Goal: Information Seeking & Learning: Learn about a topic

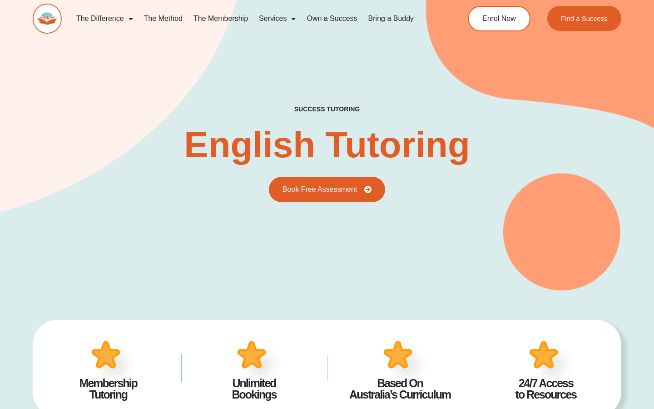
scroll to position [4, 0]
click at [47, 24] on img at bounding box center [47, 19] width 29 height 30
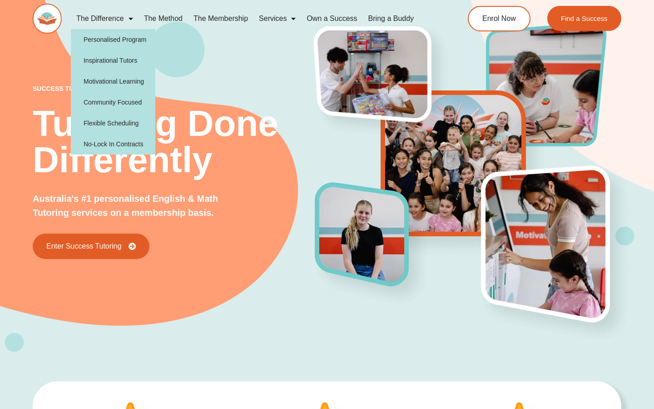
click at [53, 17] on img at bounding box center [47, 19] width 29 height 30
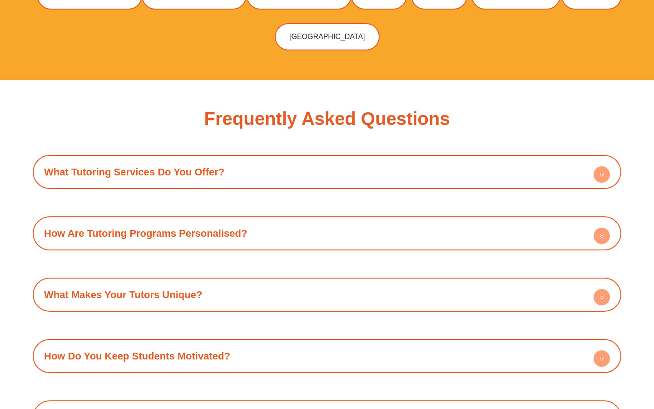
scroll to position [2979, 0]
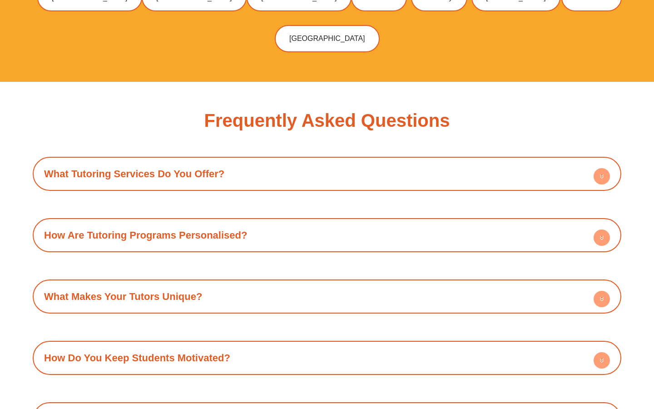
click at [166, 168] on link "What Tutoring Services Do You Offer?" at bounding box center [134, 173] width 180 height 11
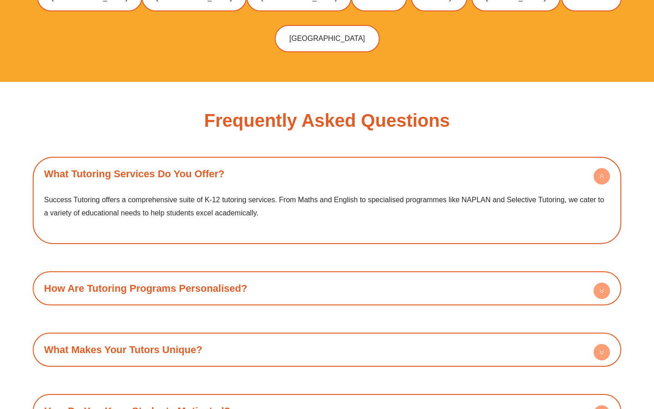
click at [166, 168] on link "What Tutoring Services Do You Offer?" at bounding box center [134, 173] width 180 height 11
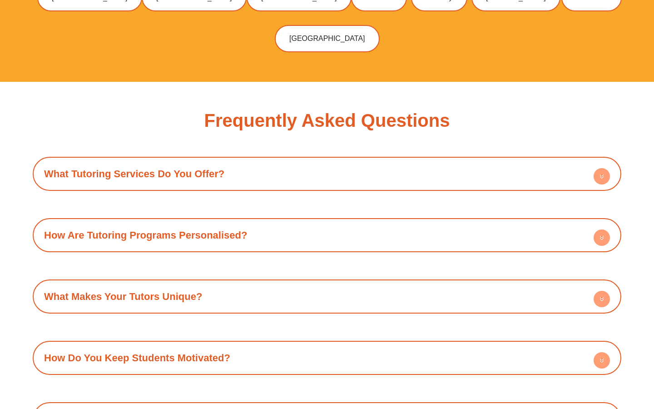
click at [187, 222] on div "How Are Tutoring Programs Personalised?" at bounding box center [326, 234] width 579 height 25
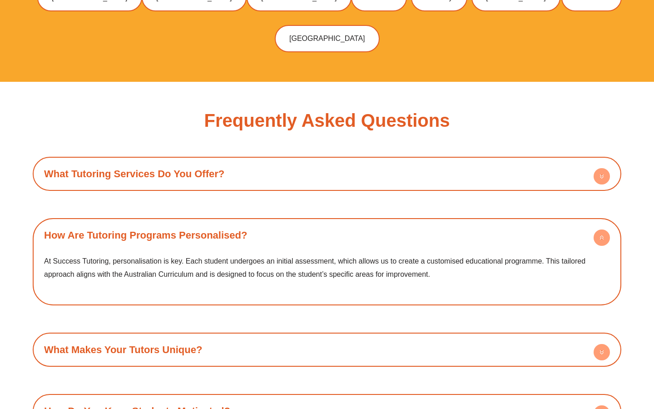
click at [187, 222] on div "How Are Tutoring Programs Personalised?" at bounding box center [326, 234] width 579 height 25
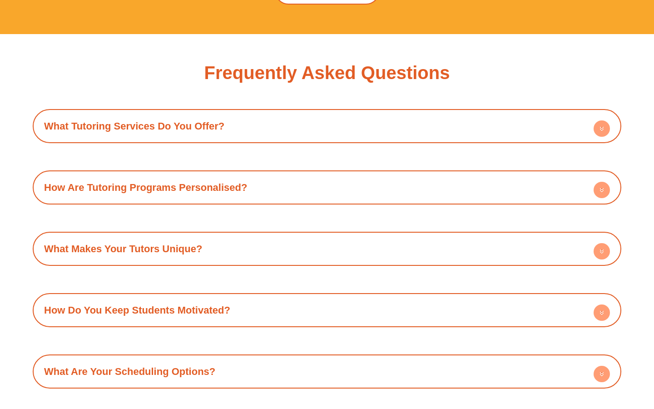
scroll to position [3035, 0]
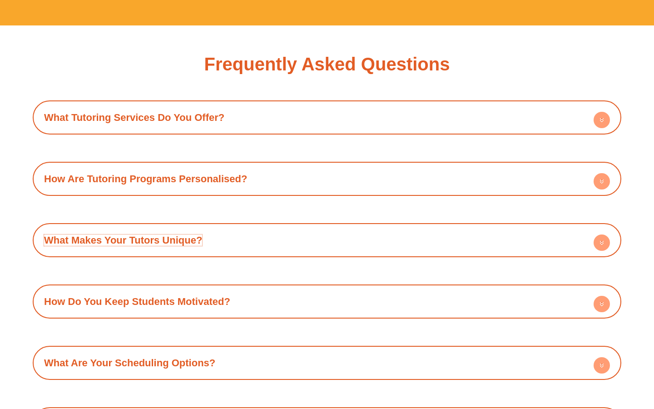
click at [187, 234] on link "What Makes Your Tutors Unique?" at bounding box center [123, 239] width 158 height 11
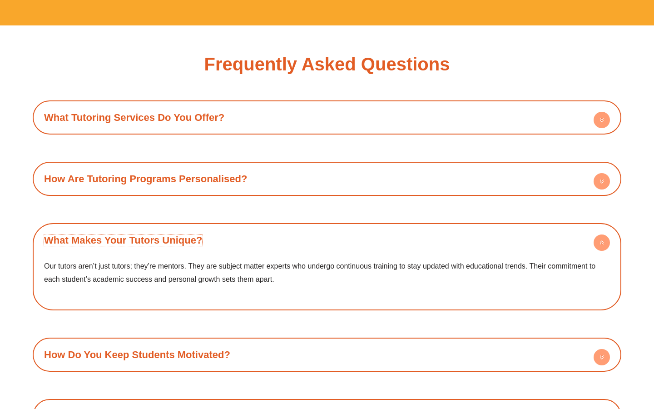
click at [187, 234] on link "What Makes Your Tutors Unique?" at bounding box center [123, 239] width 158 height 11
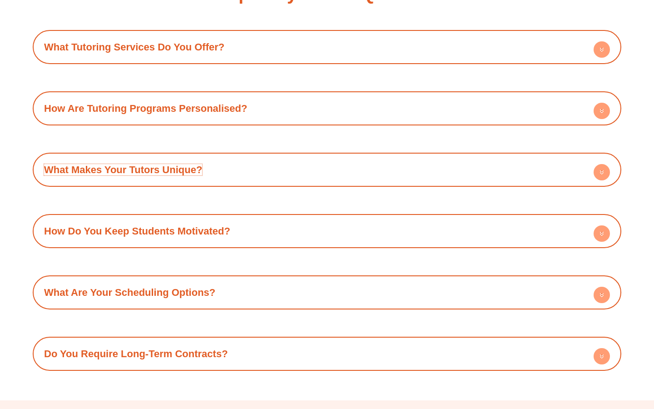
scroll to position [3106, 0]
click at [187, 218] on div "How Do You Keep Students Motivated?" at bounding box center [326, 230] width 579 height 25
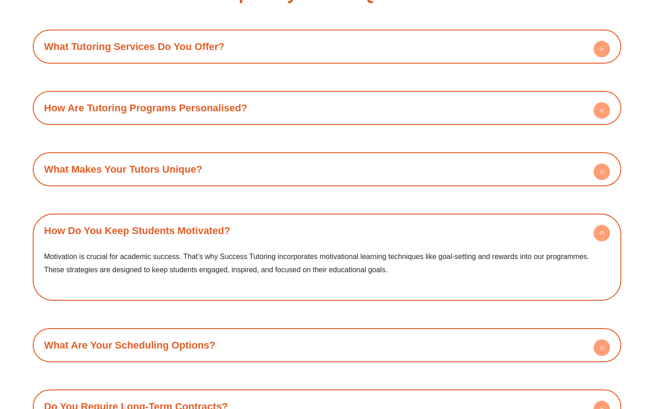
click at [187, 218] on div "How Do You Keep Students Motivated?" at bounding box center [326, 230] width 579 height 25
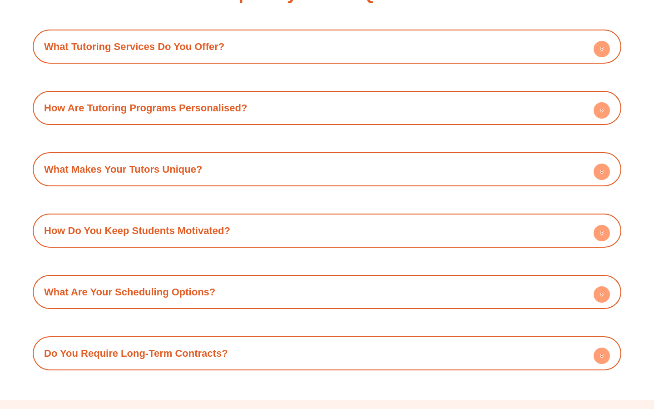
click at [193, 279] on div "What Are Your Scheduling Options?" at bounding box center [326, 291] width 579 height 25
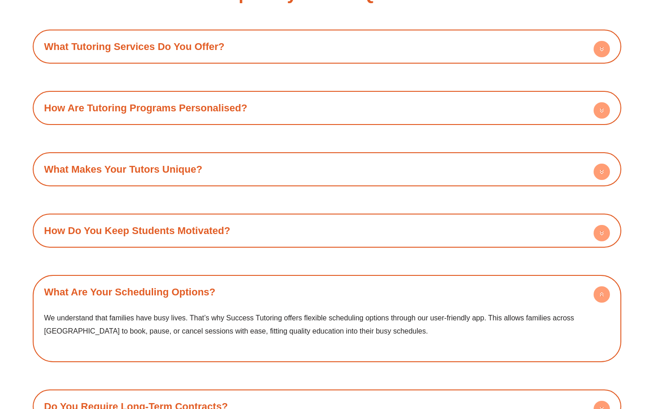
click at [192, 279] on div "What Are Your Scheduling Options?" at bounding box center [326, 291] width 579 height 25
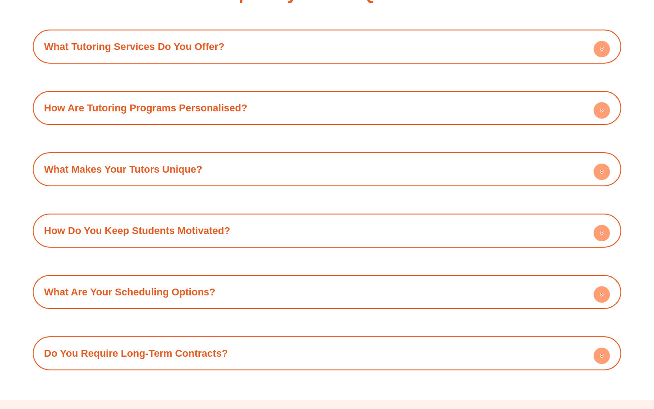
click at [198, 303] on div "What Tutoring Services Do You Offer? Success Tutoring offers a comprehensive su…" at bounding box center [327, 200] width 588 height 340
click at [196, 347] on link "Do You Require Long-Term Contracts?" at bounding box center [136, 352] width 184 height 11
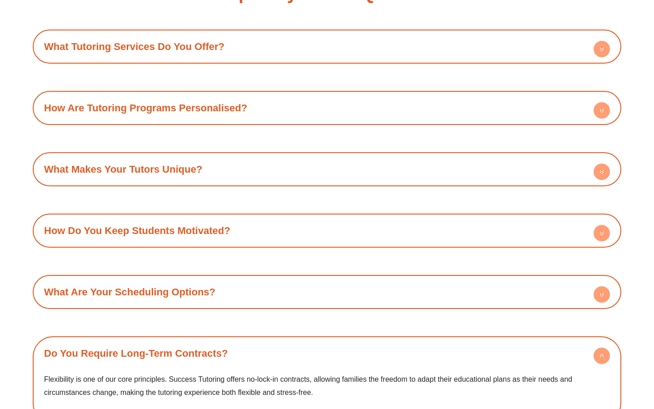
click at [196, 347] on link "Do You Require Long-Term Contracts?" at bounding box center [136, 352] width 184 height 11
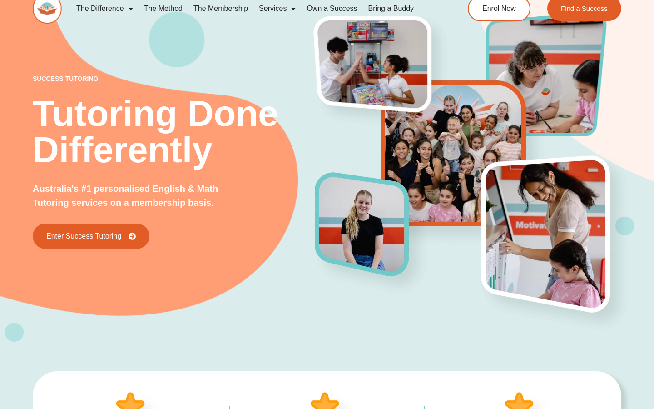
scroll to position [0, 0]
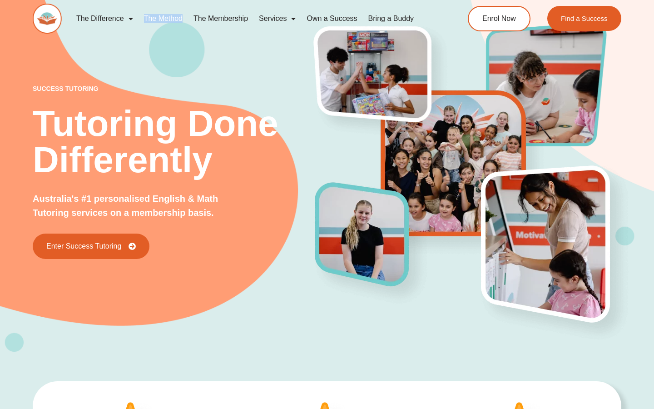
click at [217, 23] on link "The Membership" at bounding box center [220, 18] width 65 height 21
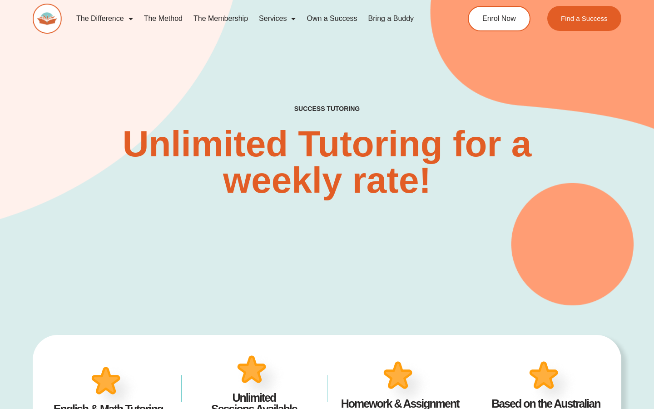
click at [293, 19] on span "Menu" at bounding box center [290, 18] width 9 height 16
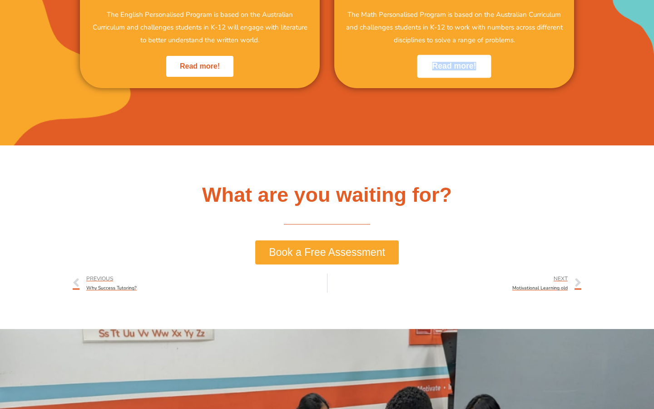
scroll to position [587, 0]
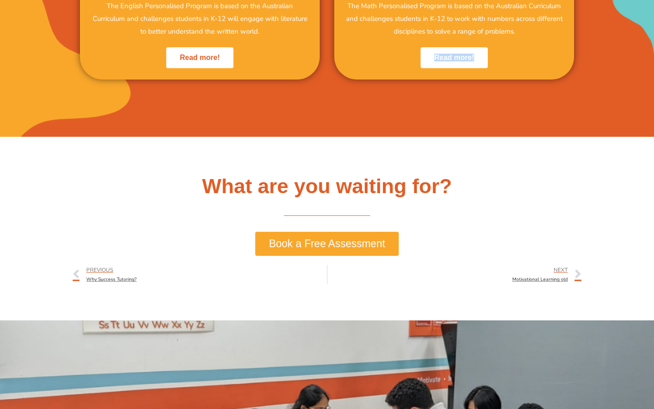
click at [346, 241] on span "Book a Free Assessment" at bounding box center [327, 243] width 116 height 10
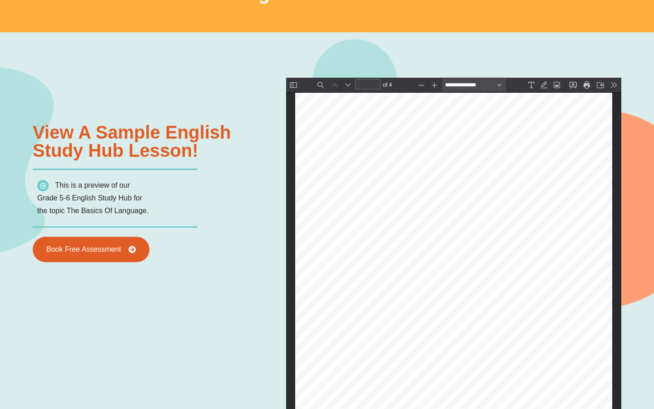
scroll to position [952, 0]
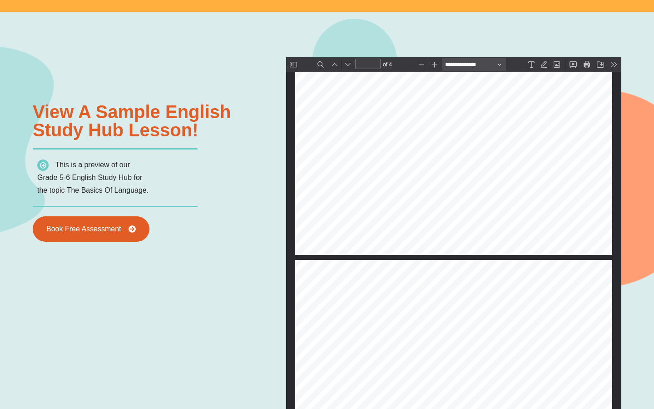
type input "*"
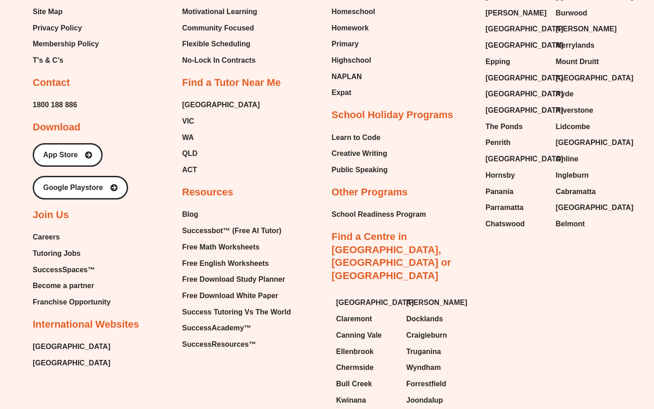
scroll to position [3527, 0]
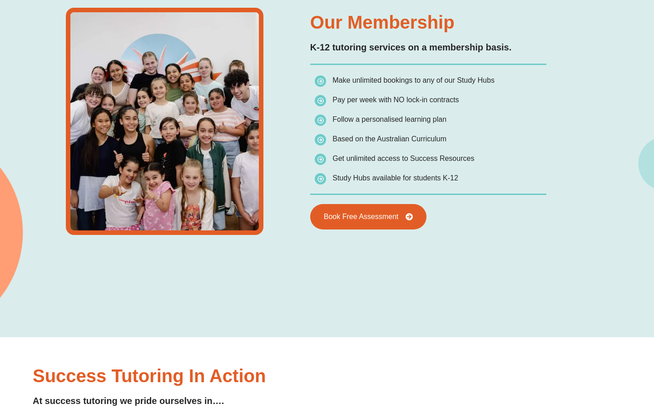
type input "*"
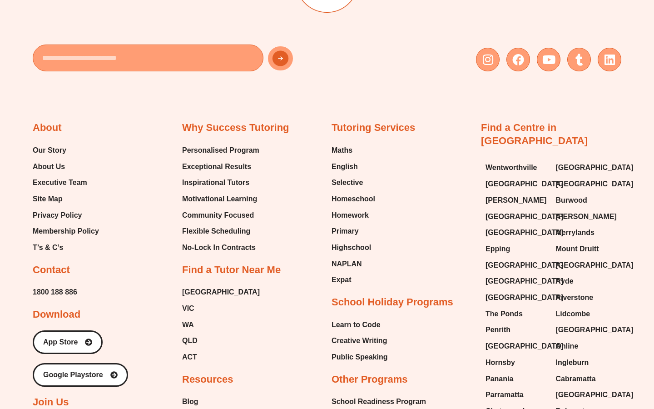
scroll to position [3183, 0]
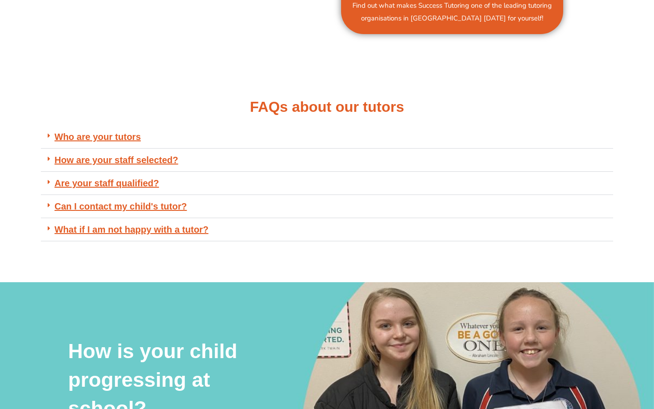
scroll to position [616, 0]
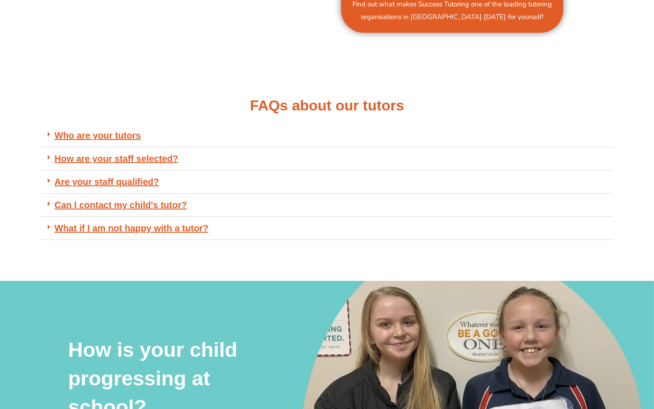
click at [322, 130] on div "Who are your tutors" at bounding box center [327, 135] width 572 height 23
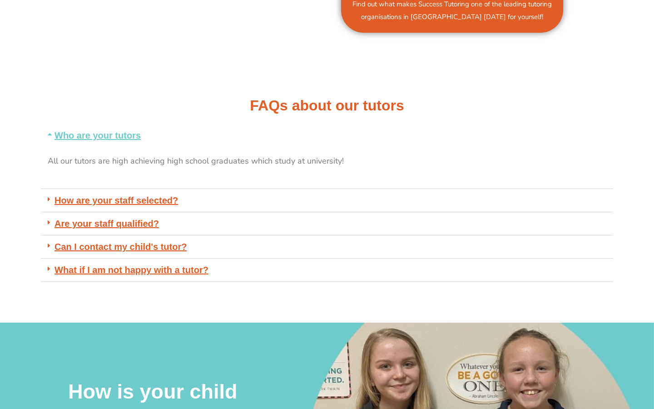
click at [317, 131] on div "Who are your tutors" at bounding box center [327, 135] width 572 height 23
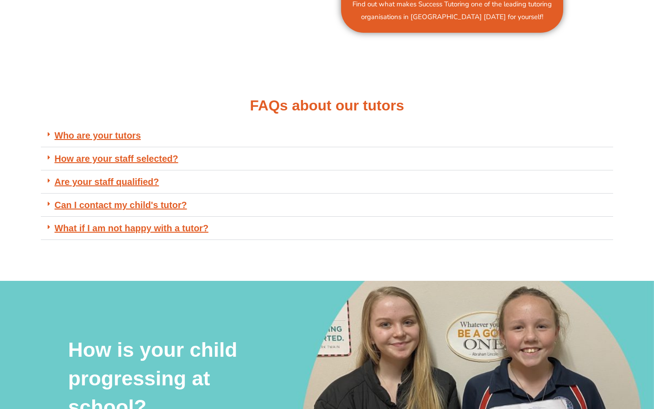
click at [293, 164] on div "How are your staff selected?" at bounding box center [327, 158] width 572 height 23
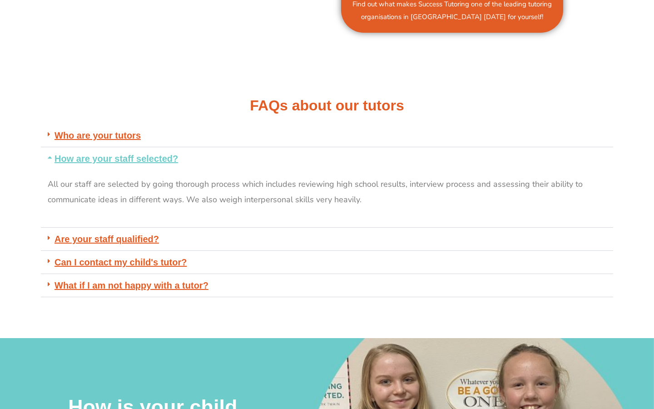
click at [293, 164] on div "How are your staff selected?" at bounding box center [327, 158] width 572 height 23
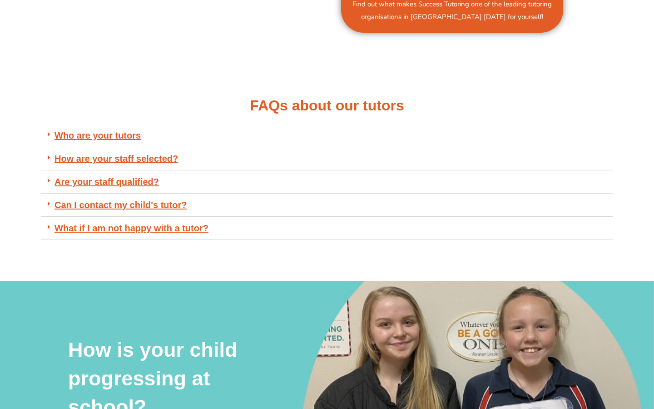
click at [281, 188] on div "Are your staff qualified?" at bounding box center [327, 181] width 572 height 23
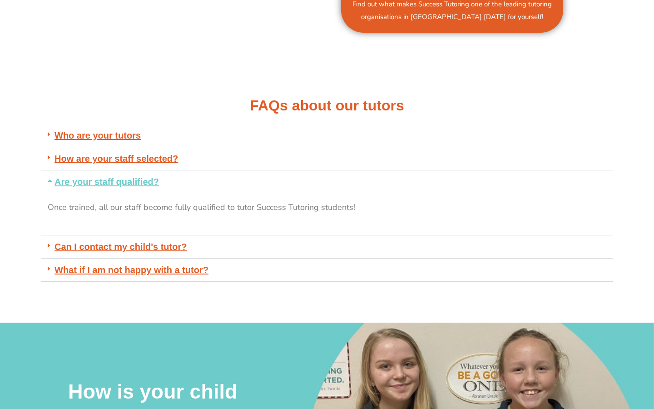
click at [281, 188] on div "Are your staff qualified?" at bounding box center [327, 181] width 572 height 23
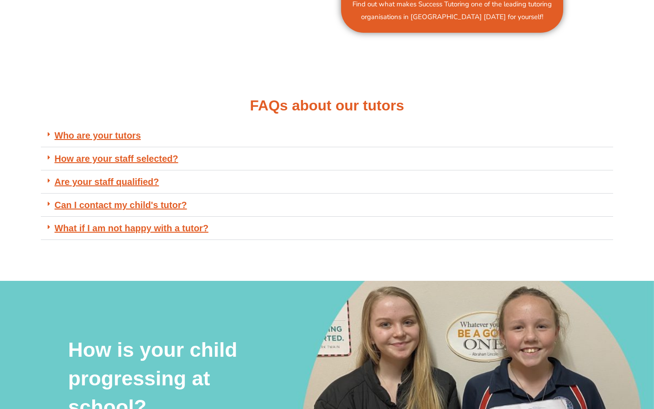
click at [277, 203] on div "Can I contact my child's tutor?" at bounding box center [327, 204] width 572 height 23
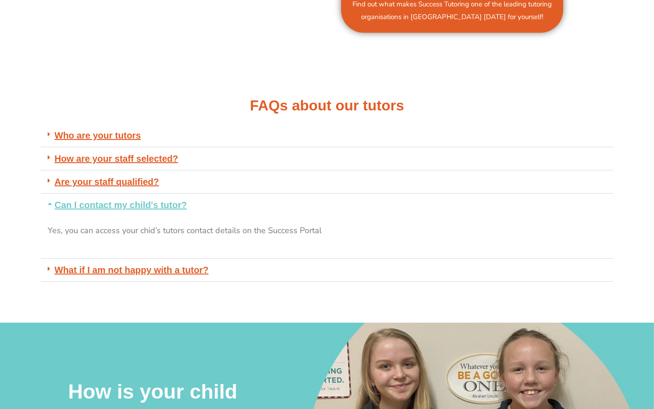
click at [277, 202] on div "Can I contact my child's tutor?" at bounding box center [327, 204] width 572 height 23
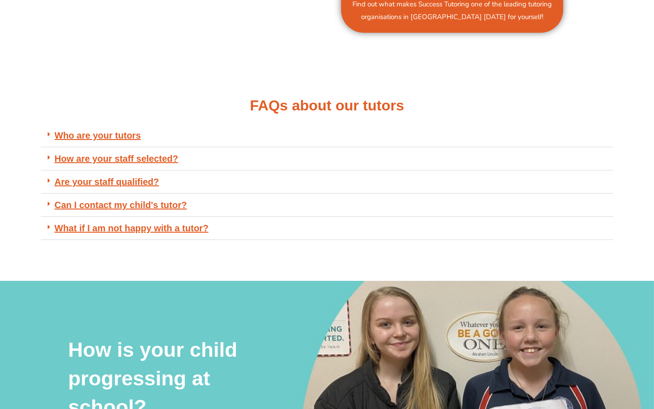
click at [271, 221] on div "What if I am not happy with a tutor?" at bounding box center [327, 228] width 572 height 23
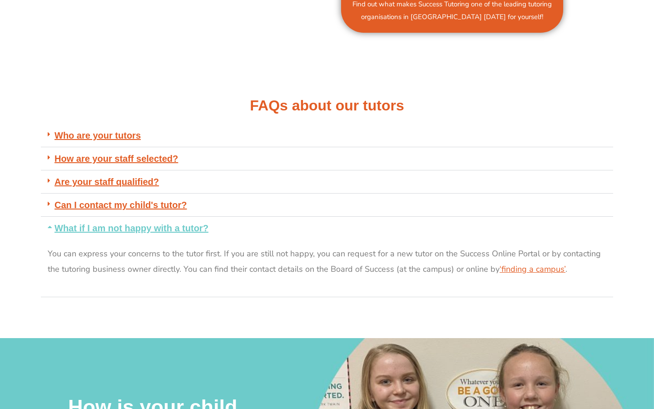
click at [271, 221] on div "What if I am not happy with a tutor?" at bounding box center [327, 228] width 572 height 23
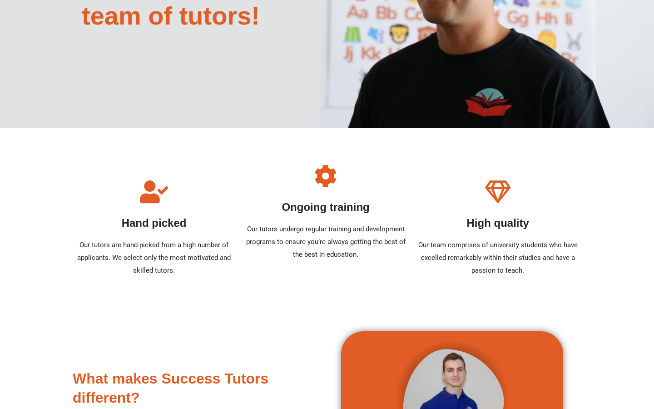
scroll to position [0, 0]
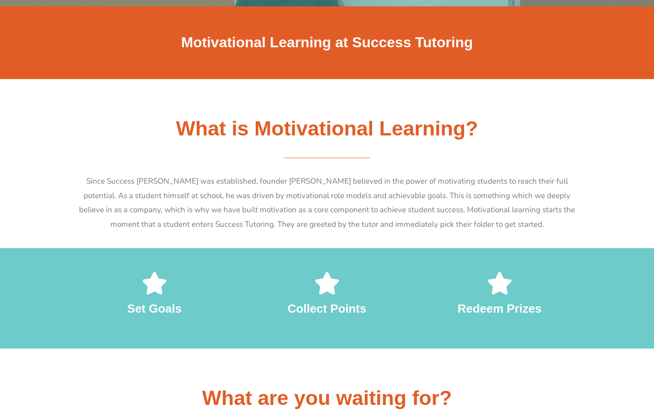
scroll to position [231, 0]
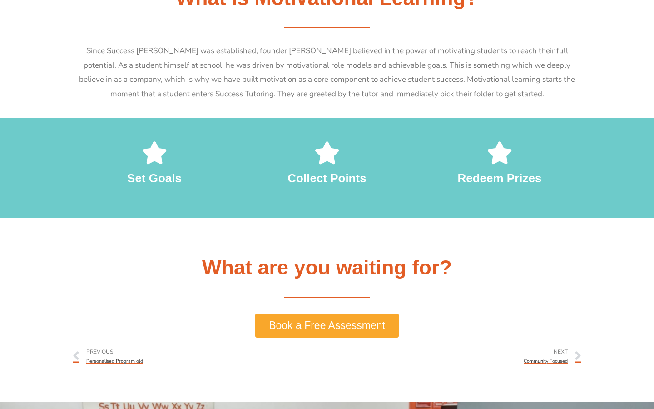
click at [320, 324] on span "Book a Free Assessment" at bounding box center [327, 325] width 116 height 10
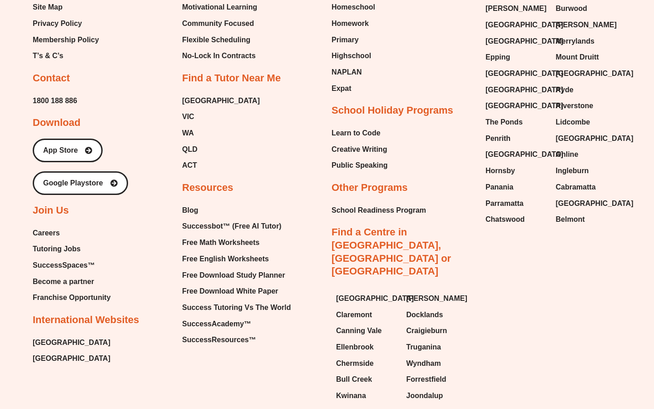
scroll to position [1916, 0]
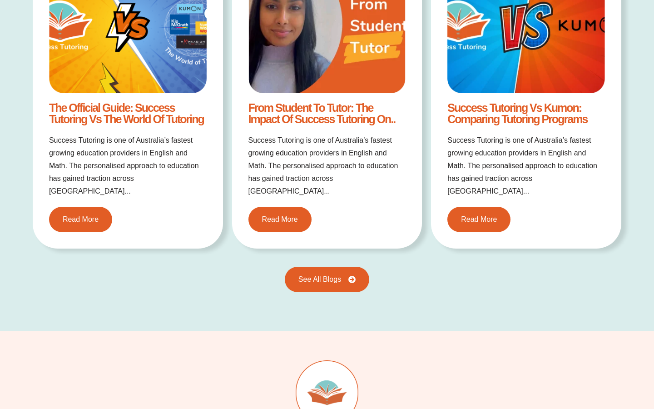
scroll to position [1491, 0]
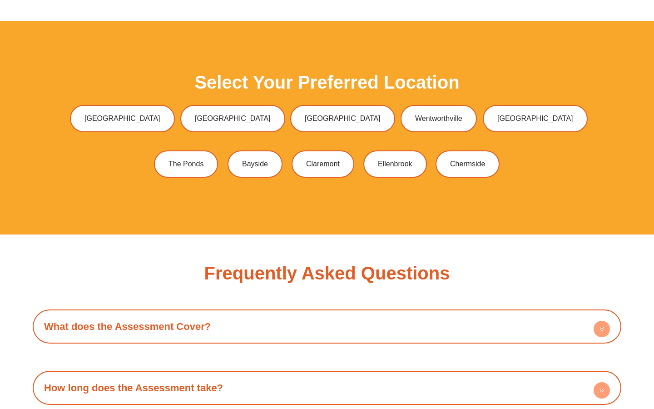
scroll to position [2247, 0]
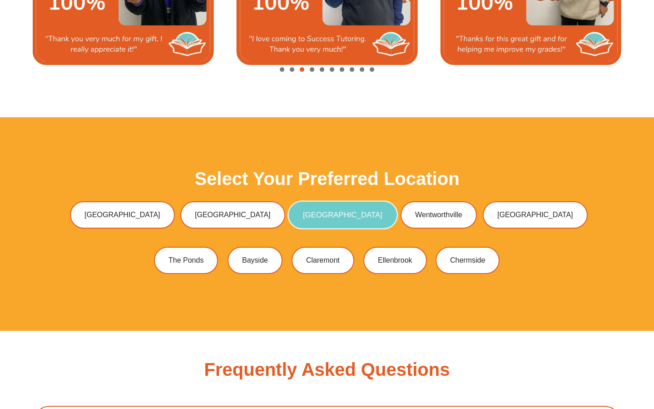
click at [319, 219] on link "[GEOGRAPHIC_DATA]" at bounding box center [342, 215] width 110 height 29
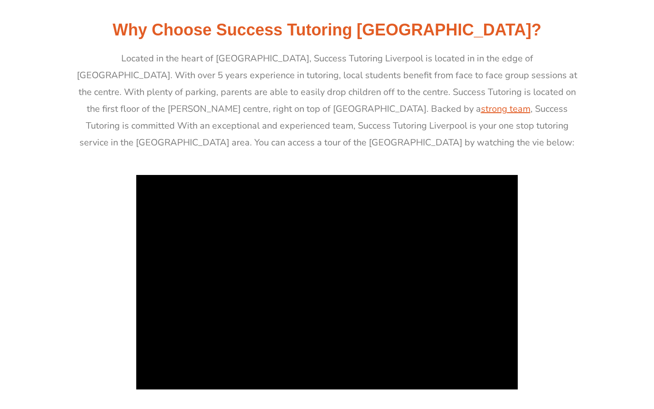
scroll to position [501, 0]
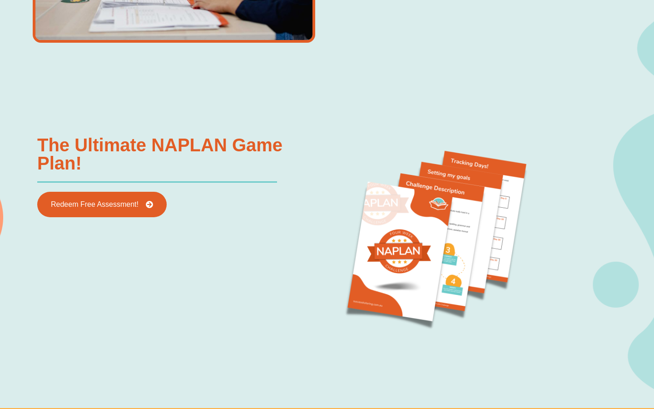
scroll to position [848, 0]
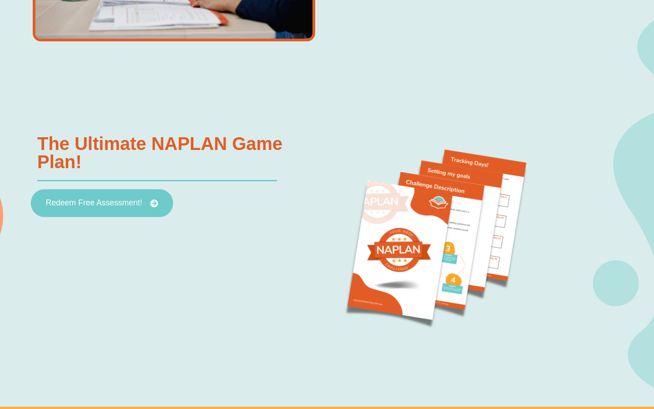
click at [127, 201] on span "Redeem Free Assessment!" at bounding box center [94, 203] width 96 height 8
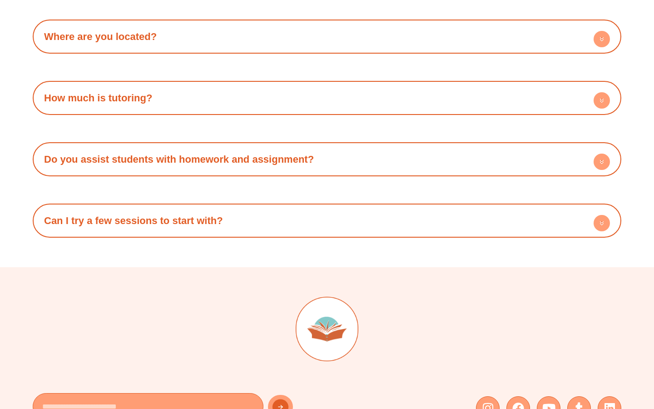
click at [127, 217] on link "Can I try a few sessions to start with?" at bounding box center [133, 220] width 179 height 11
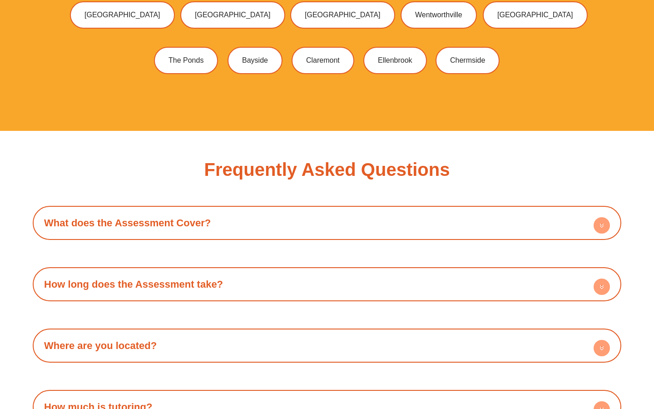
scroll to position [2453, 0]
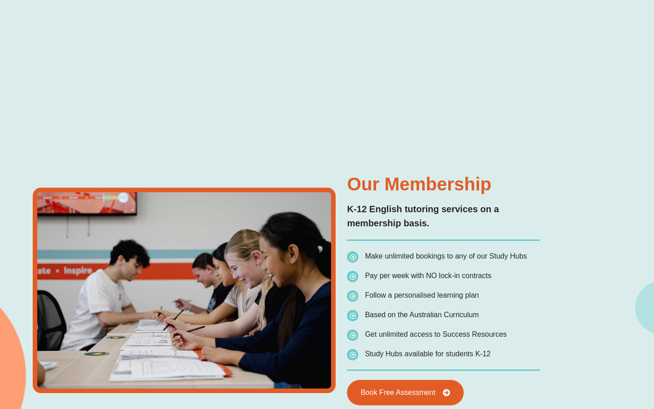
scroll to position [1652, 0]
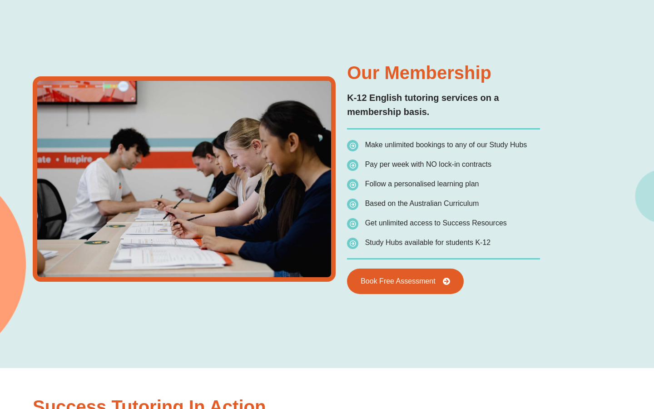
type input "*"
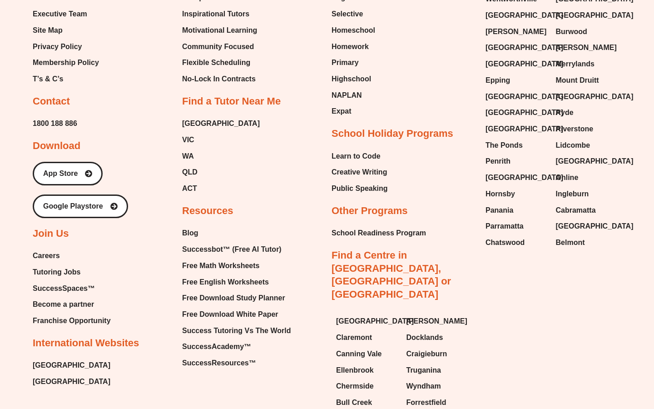
scroll to position [3527, 0]
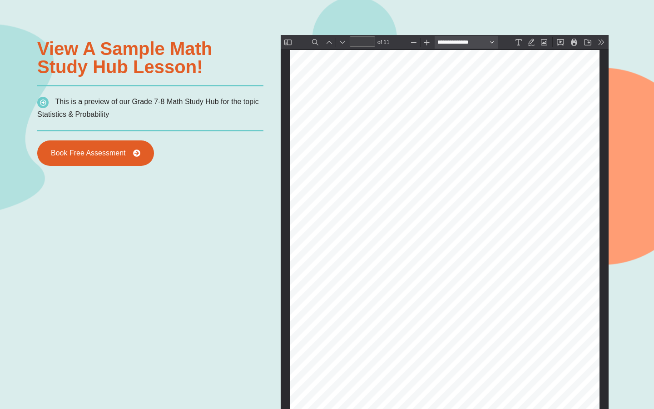
scroll to position [4028, 0]
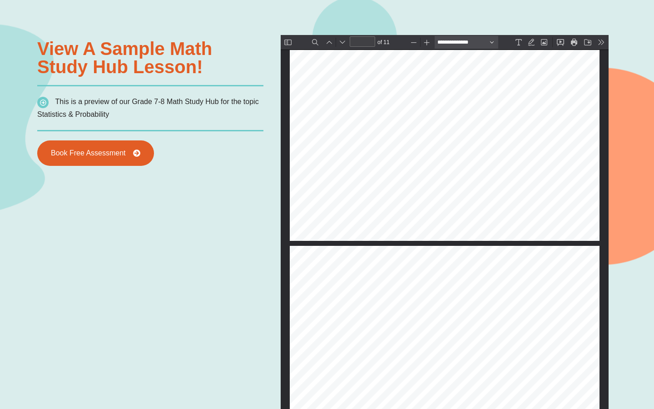
type input "**"
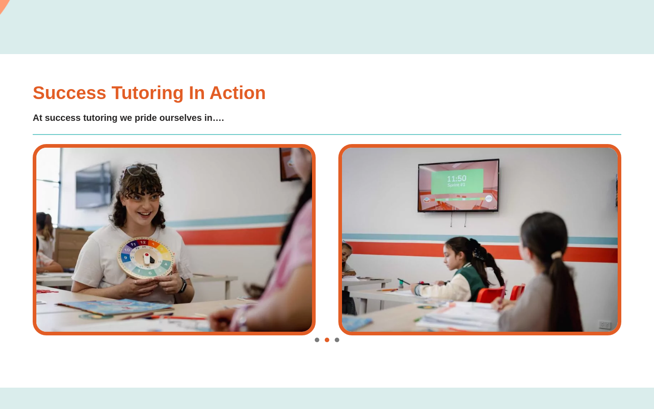
scroll to position [1585, 0]
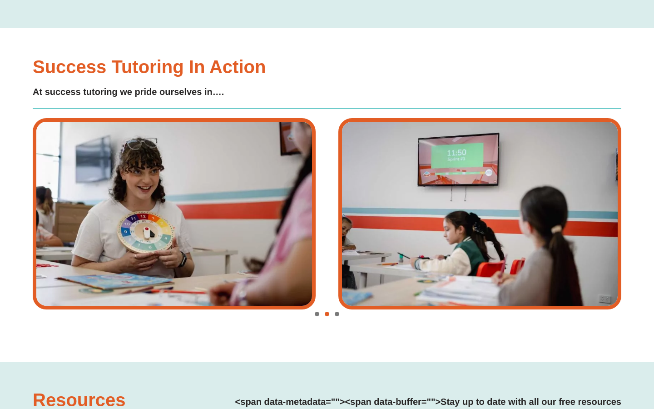
click at [336, 315] on span "Go to slide 3" at bounding box center [337, 313] width 5 height 5
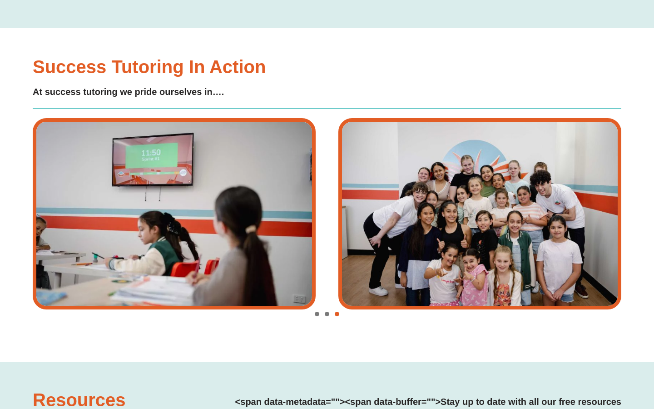
click at [317, 313] on span "Go to slide 1" at bounding box center [317, 313] width 5 height 5
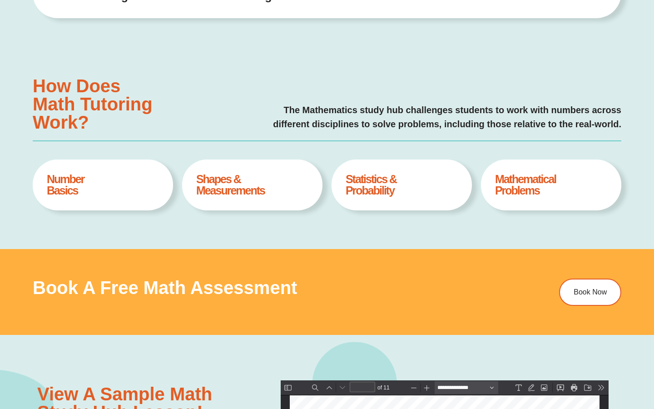
scroll to position [0, 0]
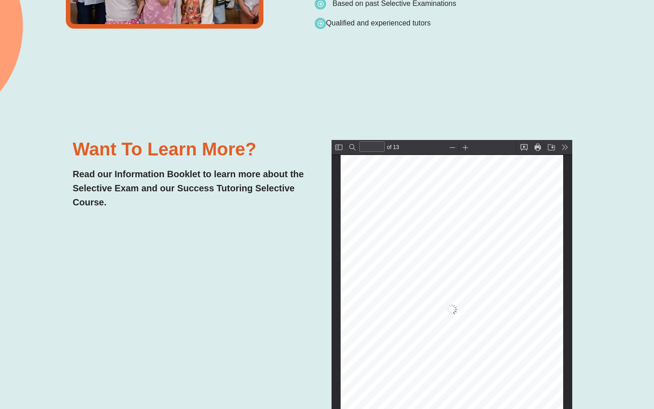
scroll to position [1915, 0]
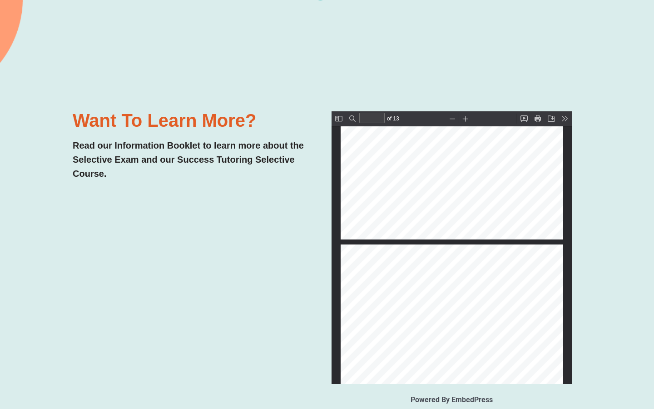
type input "*"
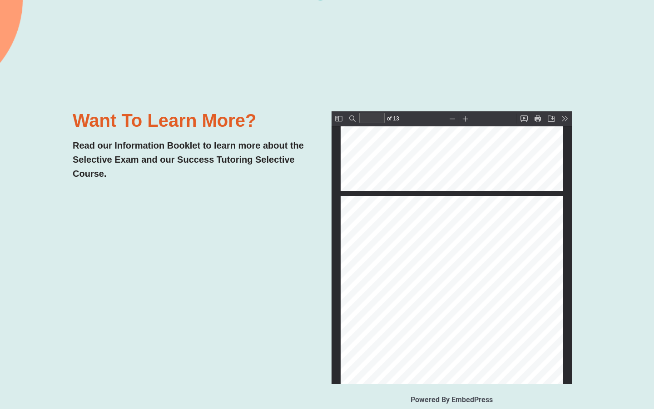
scroll to position [369, 0]
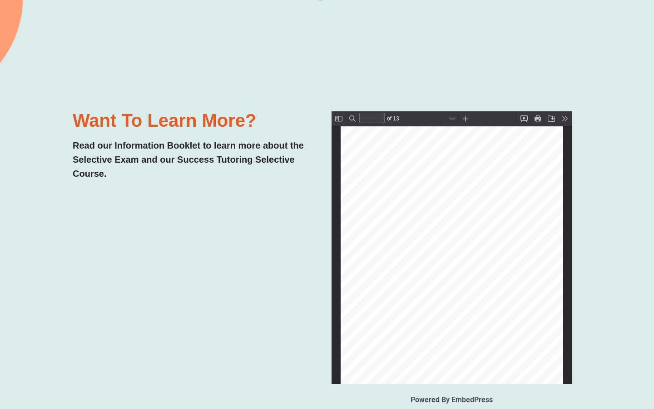
type input "*"
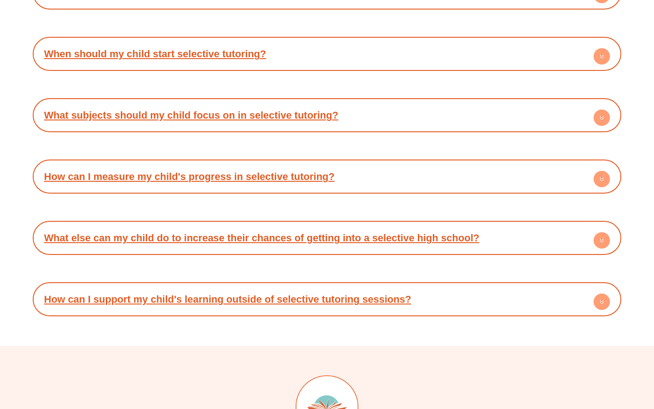
scroll to position [2934, 0]
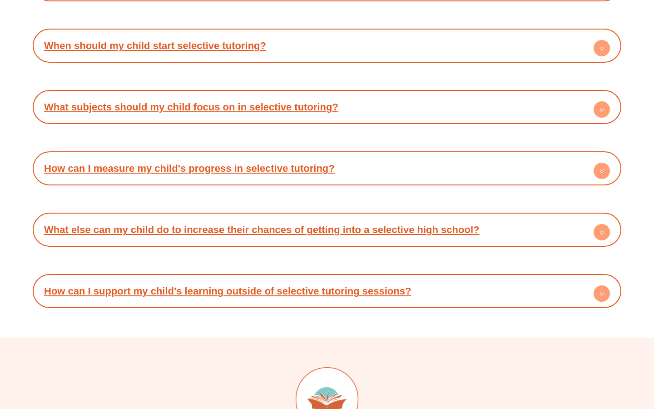
click at [419, 291] on h4 "How can I support my child's learning outside of selective tutoring sessions?" at bounding box center [326, 290] width 579 height 25
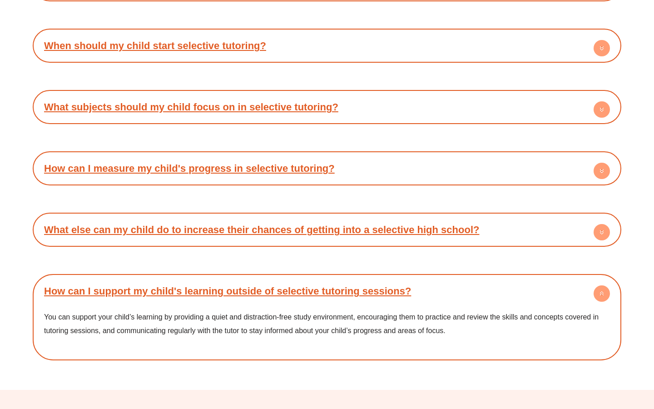
click at [419, 291] on h4 "How can I support my child's learning outside of selective tutoring sessions?" at bounding box center [326, 290] width 579 height 25
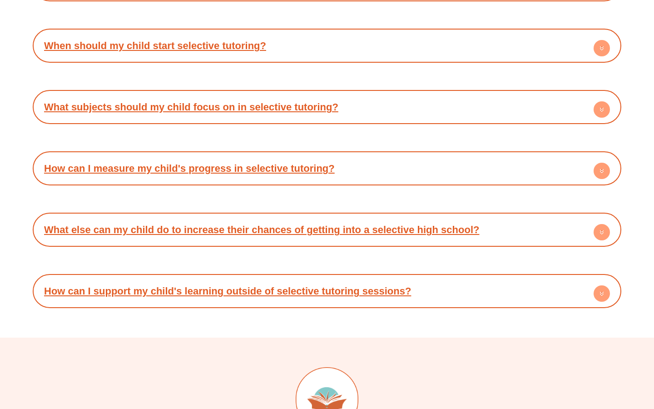
click at [391, 231] on link "What else can my child do to increase their chances of getting into a selective…" at bounding box center [261, 229] width 435 height 11
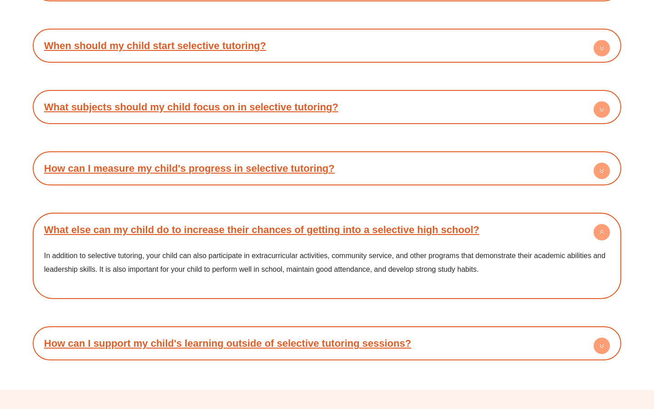
click at [391, 233] on link "What else can my child do to increase their chances of getting into a selective…" at bounding box center [261, 229] width 435 height 11
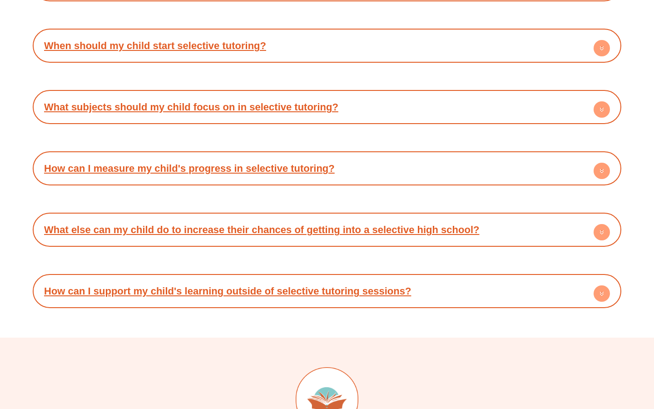
click at [337, 164] on h4 "How can I measure my child's progress in selective tutoring?" at bounding box center [326, 168] width 579 height 25
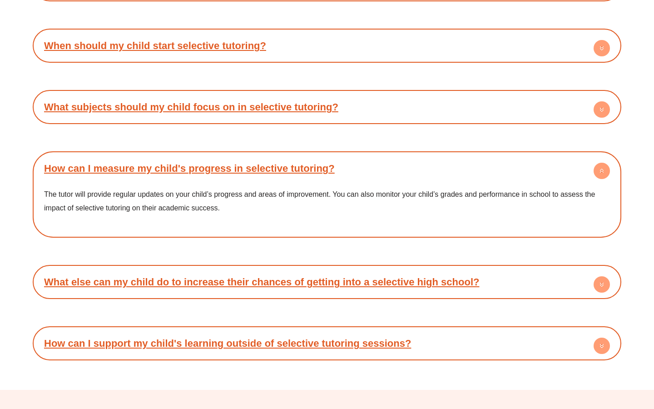
click at [337, 164] on h4 "How can I measure my child's progress in selective tutoring?" at bounding box center [326, 168] width 579 height 25
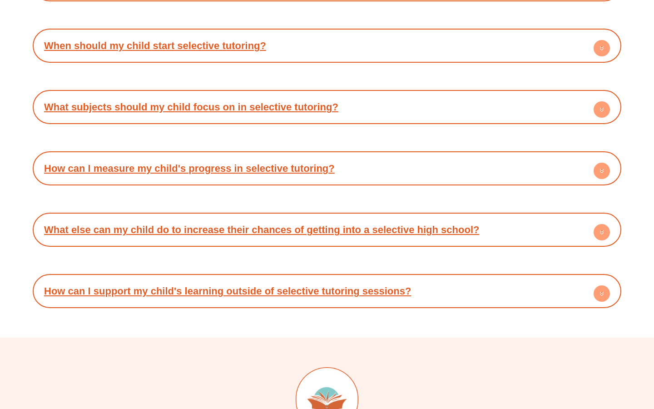
click at [299, 101] on link "What subjects should my child focus on in selective tutoring?" at bounding box center [191, 106] width 294 height 11
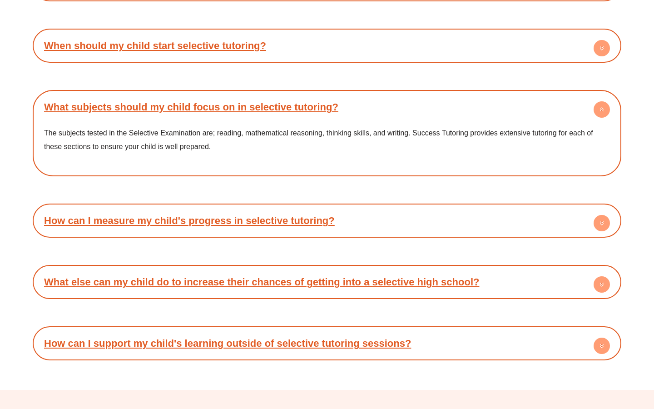
click at [299, 102] on link "What subjects should my child focus on in selective tutoring?" at bounding box center [191, 106] width 294 height 11
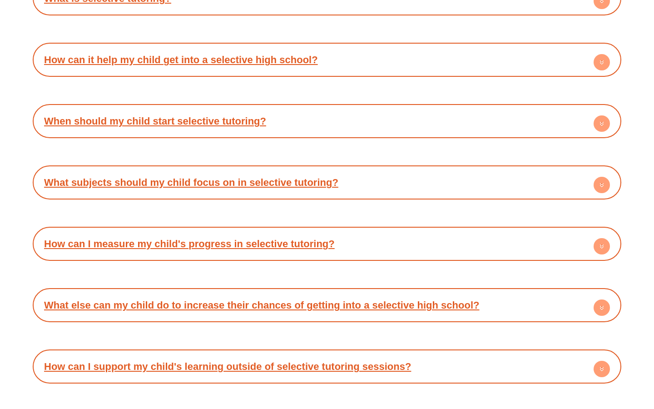
scroll to position [2858, 0]
click at [299, 104] on div "When should my child start selective tutoring? The Success Tutoring Selective C…" at bounding box center [327, 121] width 588 height 34
click at [298, 109] on h4 "When should my child start selective tutoring?" at bounding box center [326, 121] width 579 height 25
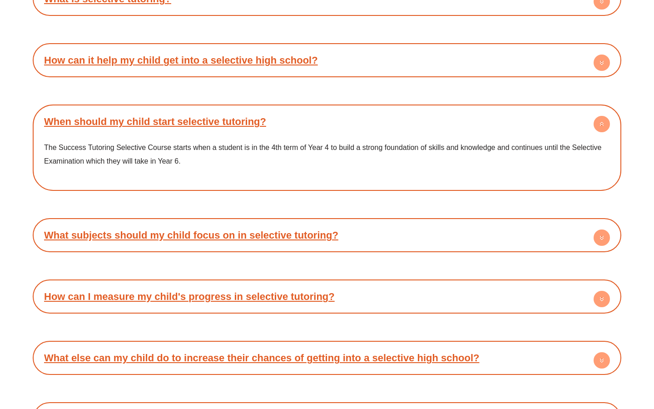
click at [298, 109] on h4 "When should my child start selective tutoring?" at bounding box center [326, 121] width 579 height 25
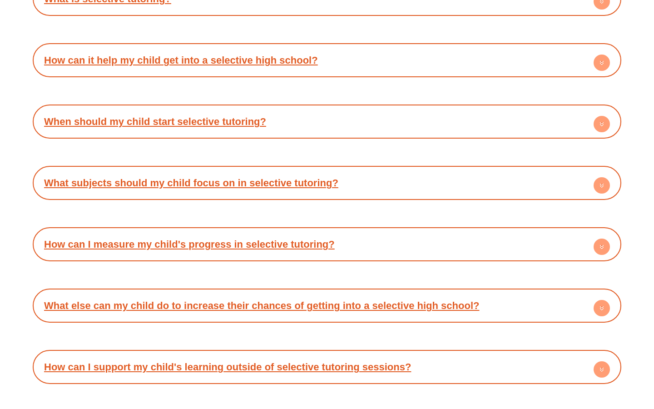
click at [289, 66] on h4 "How can it help my child get into a selective high school?" at bounding box center [326, 60] width 579 height 25
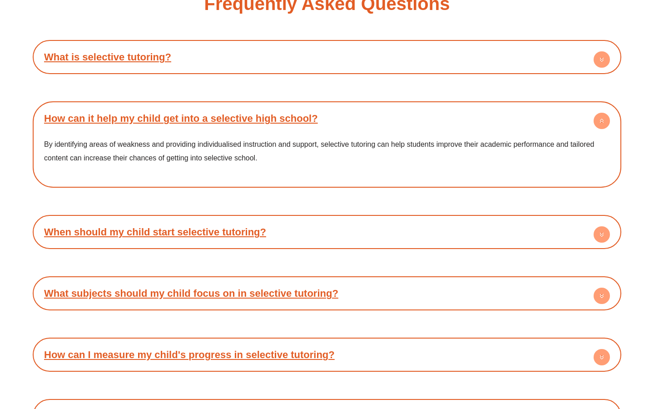
scroll to position [2798, 0]
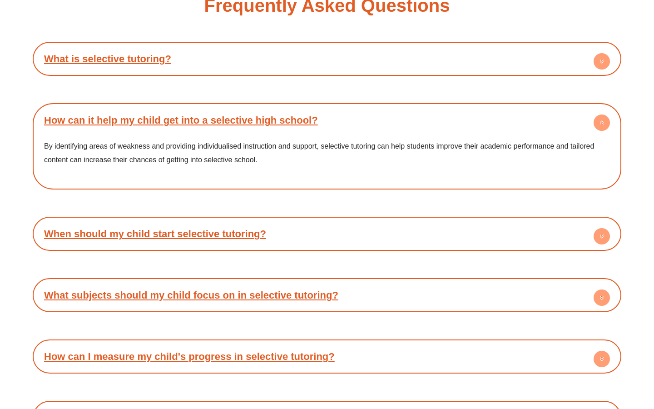
click at [301, 103] on div "How can it help my child get into a selective high school? By identifying areas…" at bounding box center [327, 146] width 588 height 86
click at [306, 115] on link "How can it help my child get into a selective high school?" at bounding box center [181, 119] width 274 height 11
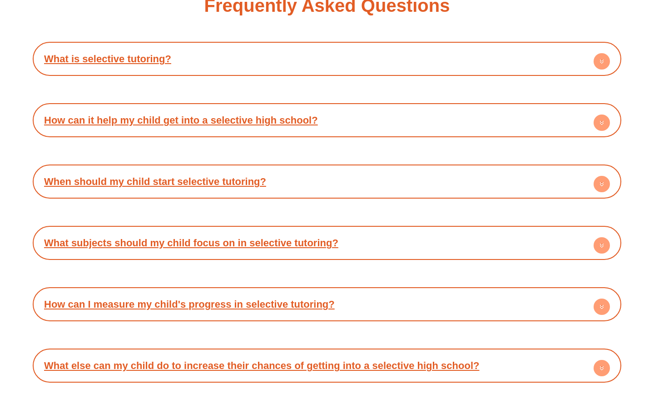
click at [255, 46] on h4 "What is selective tutoring?" at bounding box center [326, 58] width 579 height 25
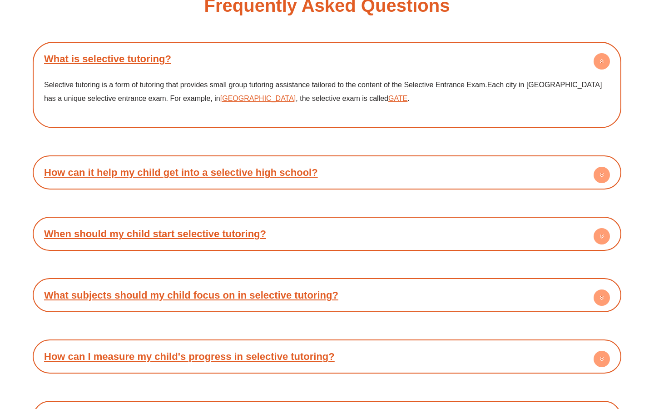
click at [255, 46] on h4 "What is selective tutoring?" at bounding box center [326, 58] width 579 height 25
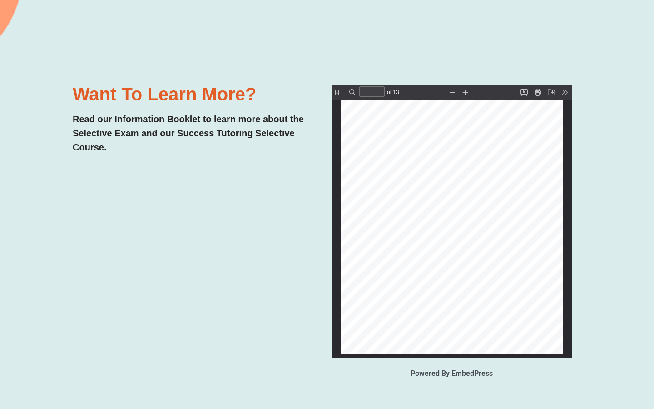
scroll to position [1937, 0]
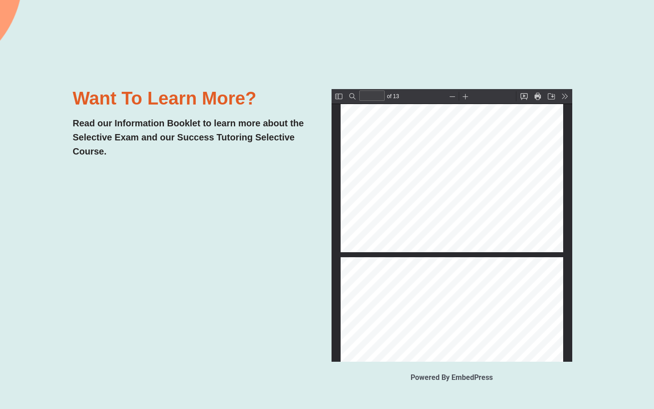
type input "**"
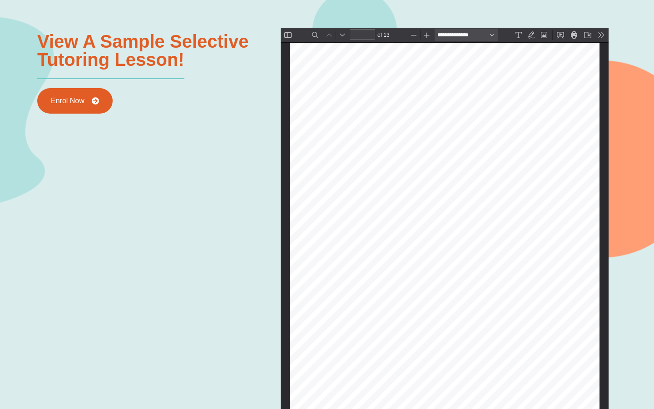
scroll to position [960, 0]
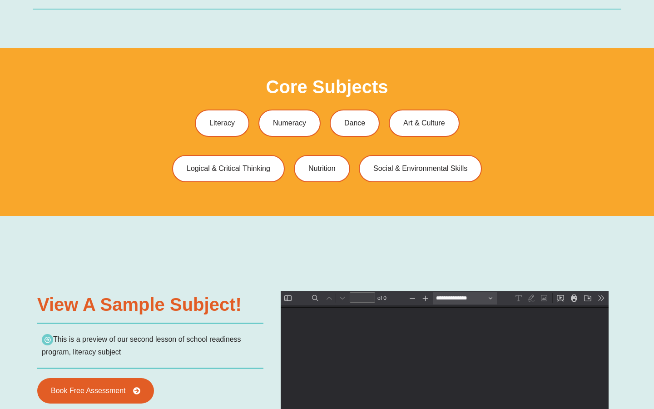
type input "*"
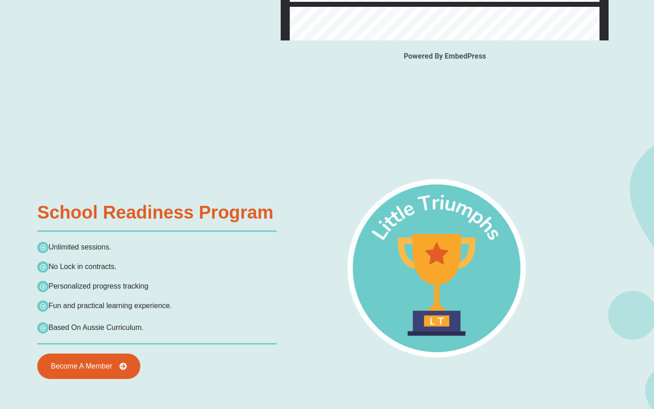
scroll to position [1282, 0]
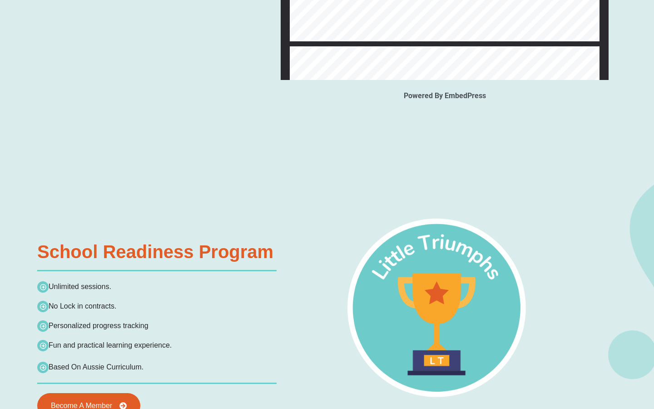
click at [344, 210] on img at bounding box center [437, 308] width 196 height 196
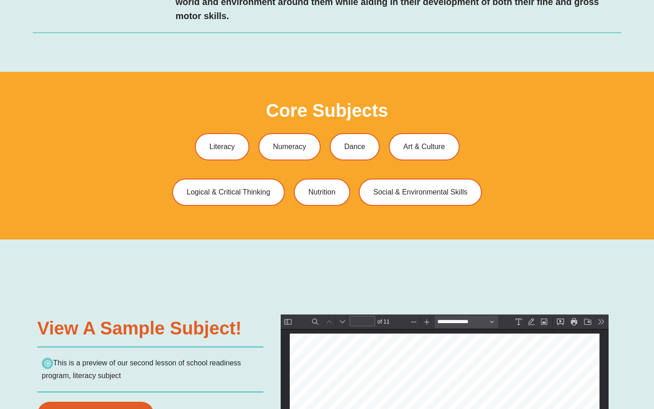
scroll to position [593, 0]
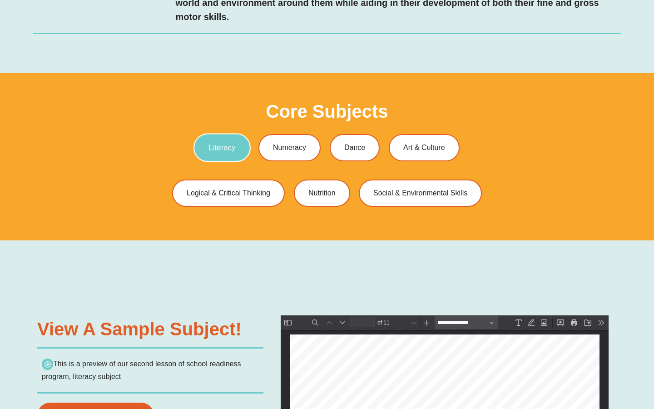
click at [241, 133] on link "Literacy" at bounding box center [221, 147] width 57 height 29
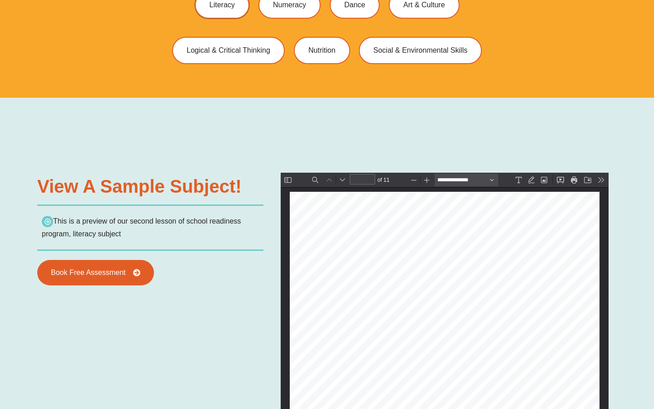
scroll to position [623, 0]
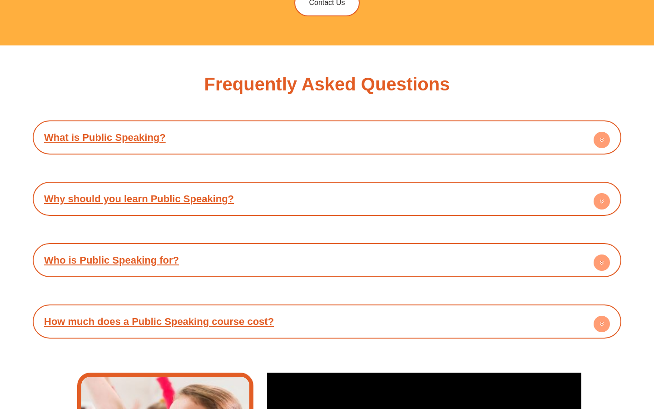
scroll to position [1643, 0]
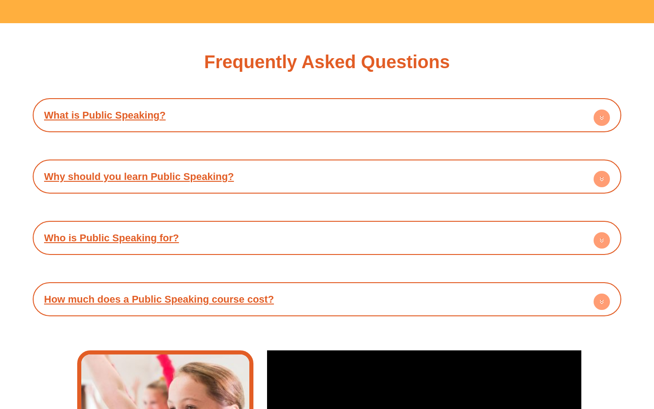
click at [330, 115] on h4 "What is Public Speaking?" at bounding box center [326, 115] width 579 height 25
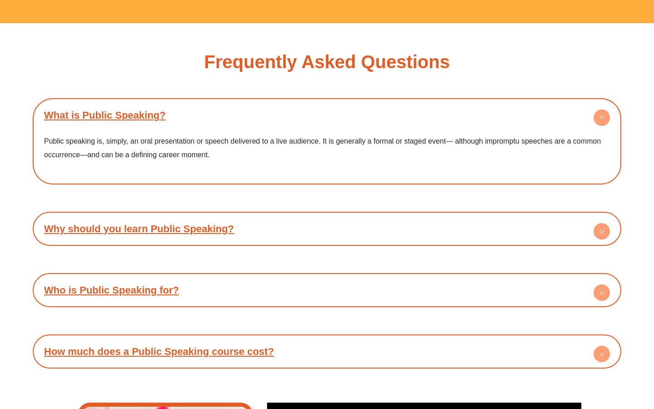
click at [330, 115] on h4 "What is Public Speaking?" at bounding box center [326, 115] width 579 height 25
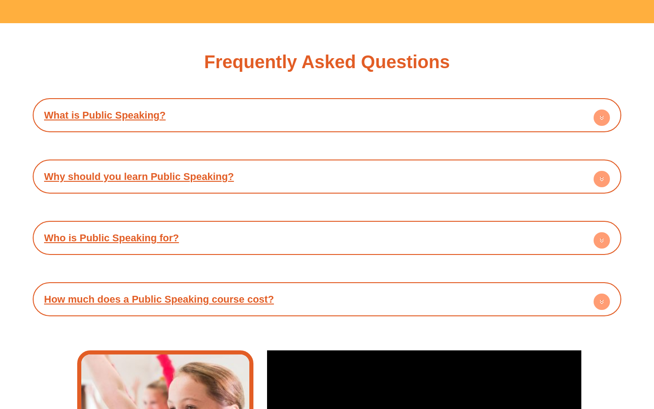
click at [321, 167] on h4 "Why should you learn Public Speaking?" at bounding box center [326, 176] width 579 height 25
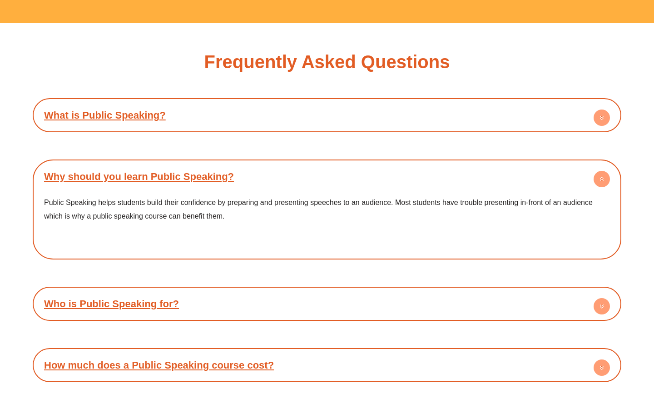
click at [321, 167] on h4 "Why should you learn Public Speaking?" at bounding box center [326, 176] width 579 height 25
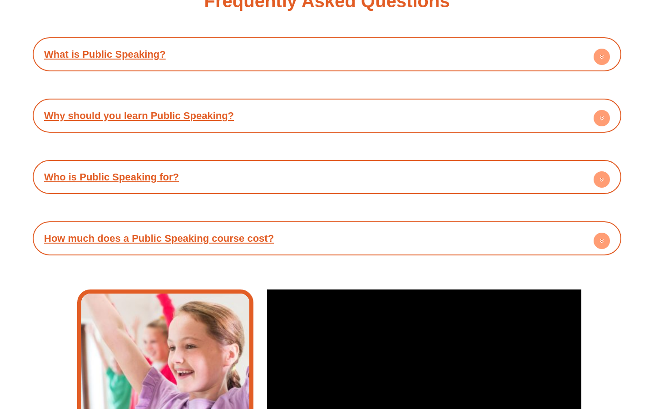
scroll to position [1706, 0]
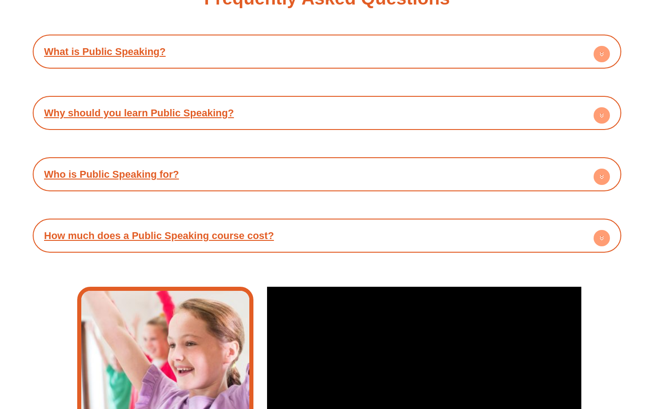
click at [321, 167] on h4 "Who is Public Speaking for?" at bounding box center [326, 174] width 579 height 25
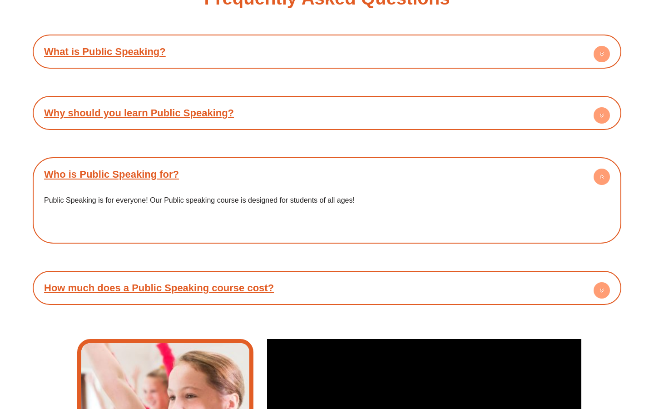
click at [320, 167] on h4 "Who is Public Speaking for?" at bounding box center [326, 174] width 579 height 25
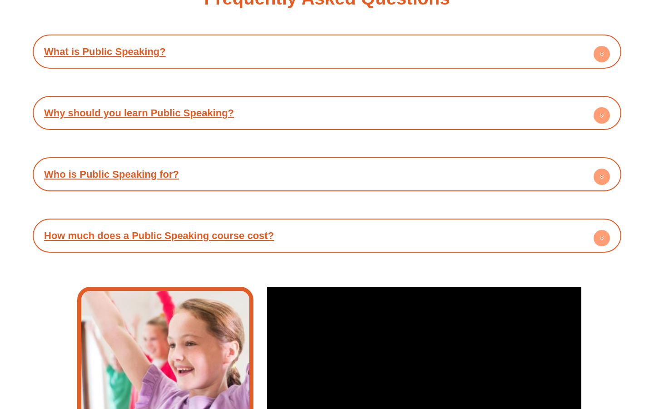
click at [313, 236] on h4 "How much does a Public Speaking course cost?" at bounding box center [326, 235] width 579 height 25
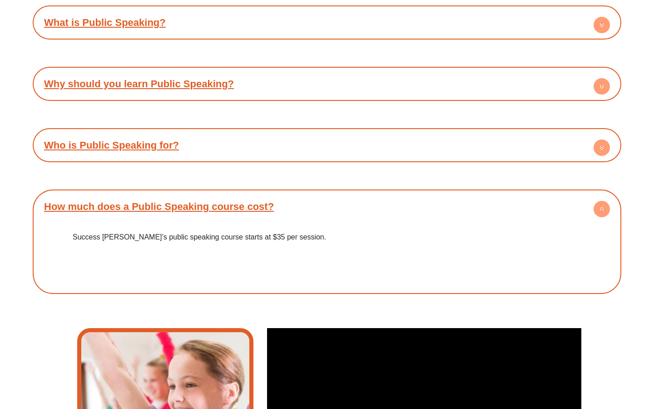
scroll to position [1736, 0]
click at [310, 207] on h4 "How much does a Public Speaking course cost?" at bounding box center [326, 205] width 579 height 25
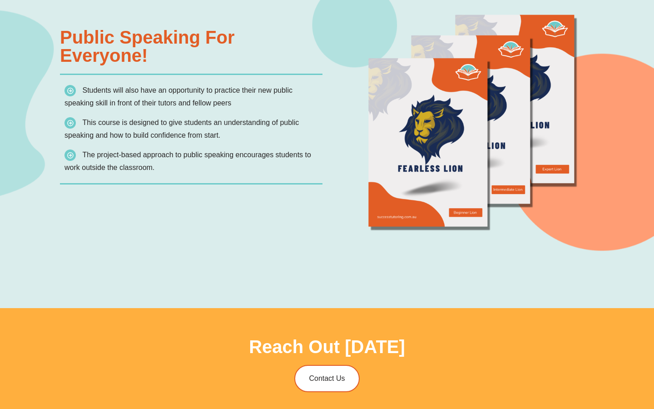
scroll to position [1209, 0]
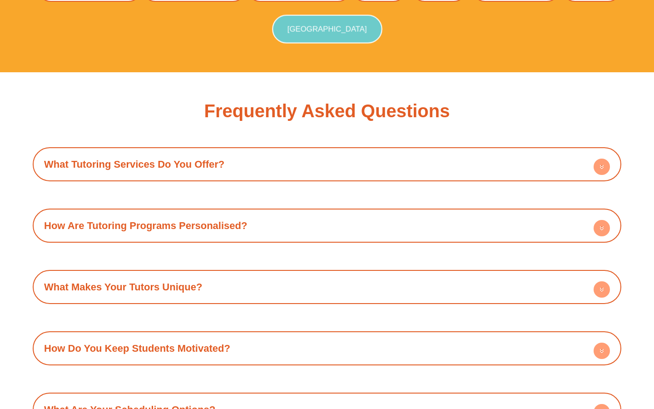
scroll to position [3008, 0]
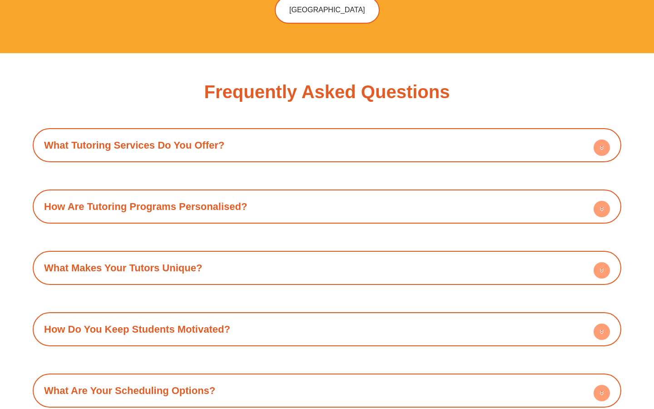
click at [249, 133] on div "What Tutoring Services Do You Offer?" at bounding box center [326, 145] width 579 height 25
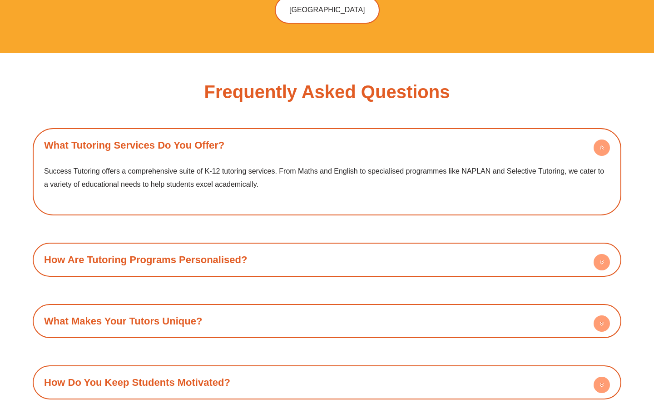
click at [249, 133] on div "What Tutoring Services Do You Offer?" at bounding box center [326, 145] width 579 height 25
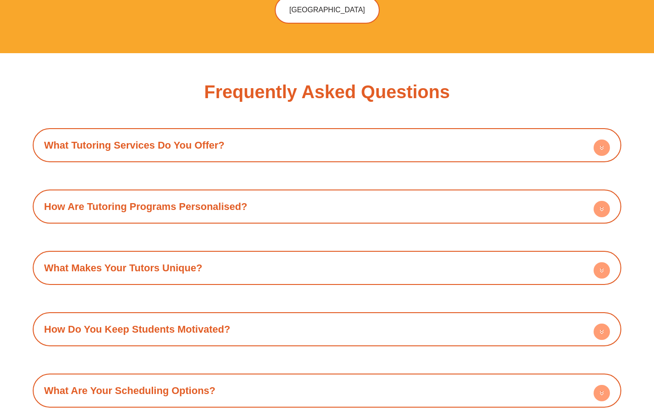
scroll to position [3084, 0]
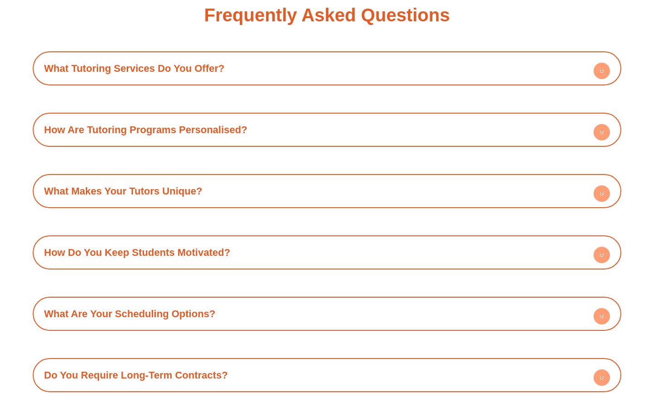
click at [249, 117] on div "How Are Tutoring Programs Personalised?" at bounding box center [326, 129] width 579 height 25
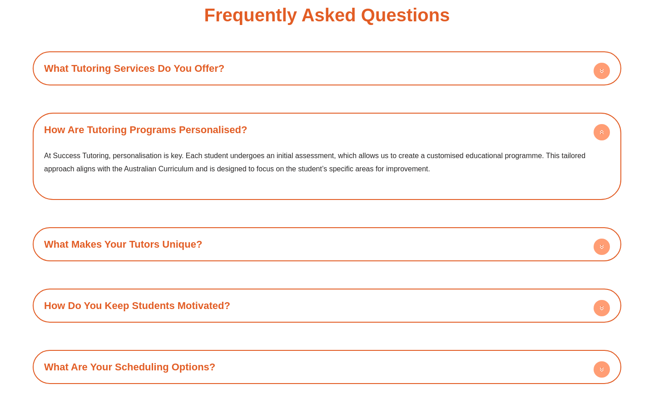
click at [270, 117] on div "How Are Tutoring Programs Personalised?" at bounding box center [326, 129] width 579 height 25
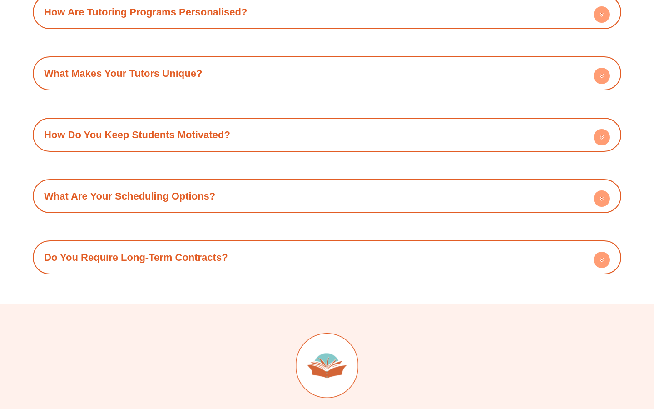
scroll to position [3214, 0]
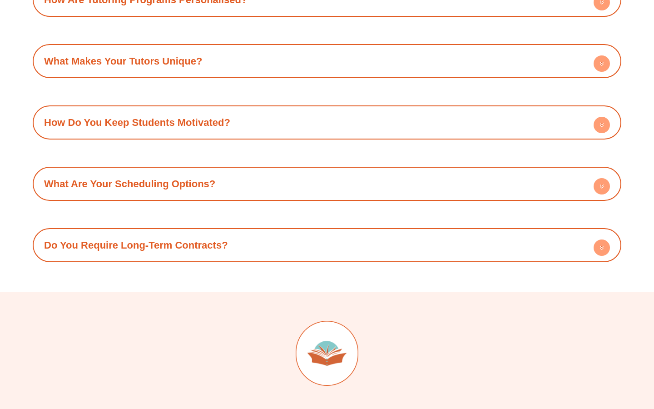
click at [217, 239] on link "Do You Require Long-Term Contracts?" at bounding box center [136, 244] width 184 height 11
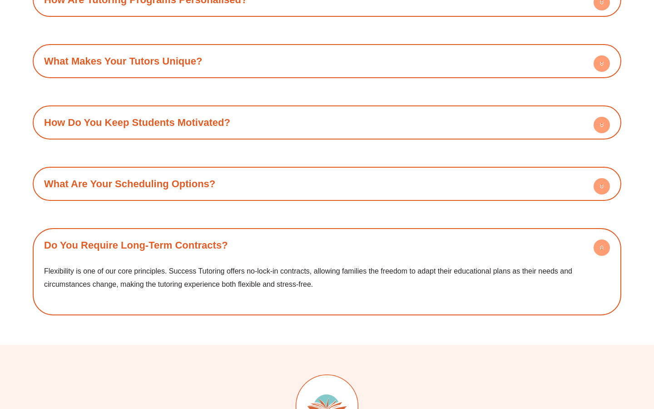
click at [217, 239] on link "Do You Require Long-Term Contracts?" at bounding box center [136, 244] width 184 height 11
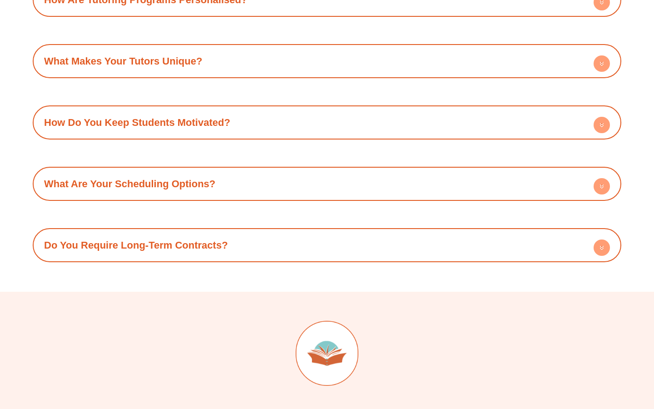
click at [202, 171] on div "What Are Your Scheduling Options?" at bounding box center [326, 183] width 579 height 25
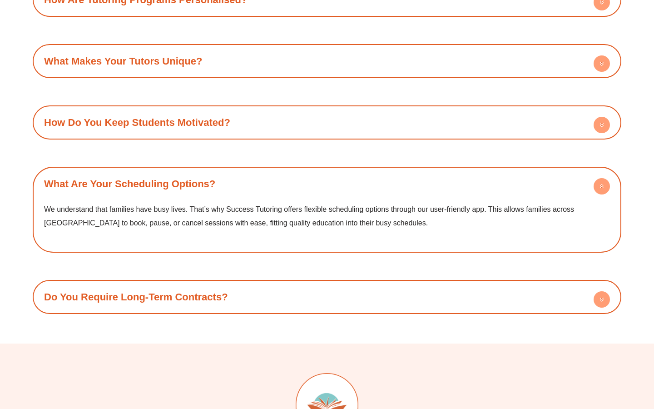
click at [202, 171] on div "What Are Your Scheduling Options?" at bounding box center [326, 183] width 579 height 25
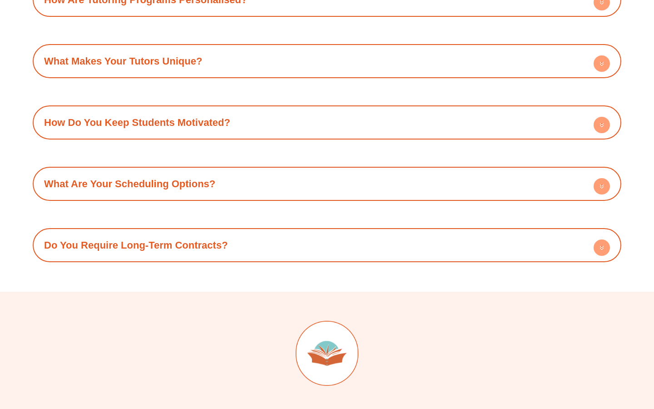
click at [194, 110] on div "How Do You Keep Students Motivated?" at bounding box center [326, 122] width 579 height 25
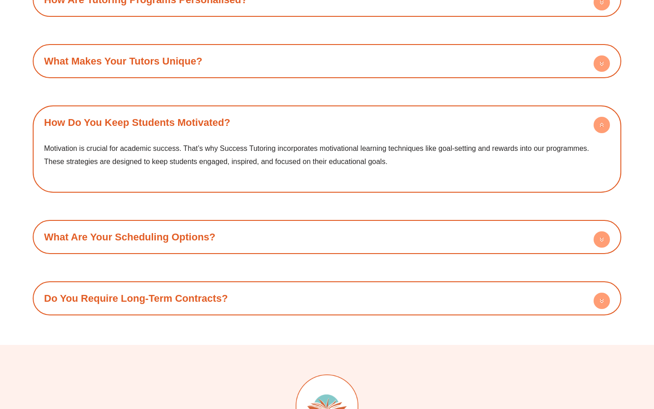
click at [194, 110] on div "How Do You Keep Students Motivated?" at bounding box center [326, 122] width 579 height 25
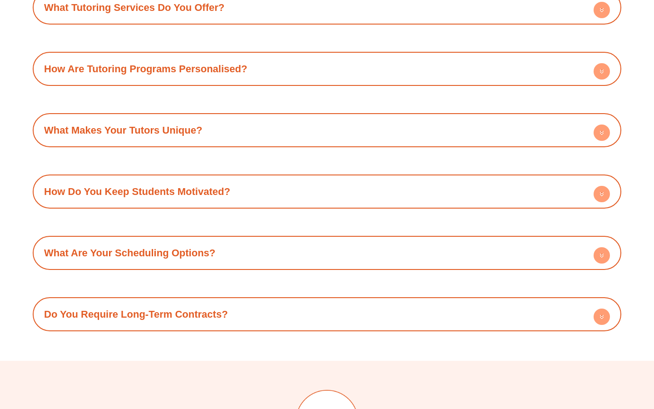
scroll to position [3134, 0]
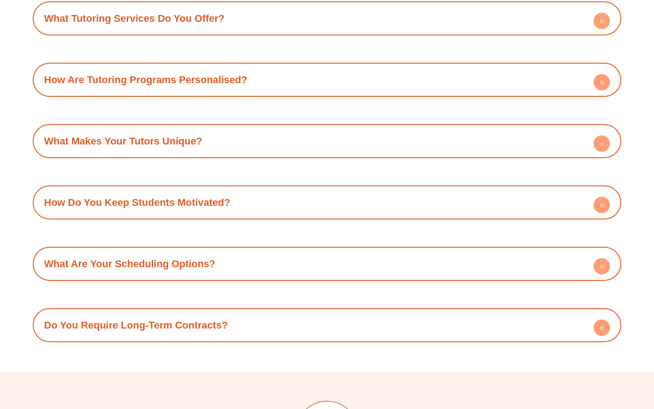
click at [195, 128] on div "What Makes Your Tutors Unique?" at bounding box center [326, 140] width 579 height 25
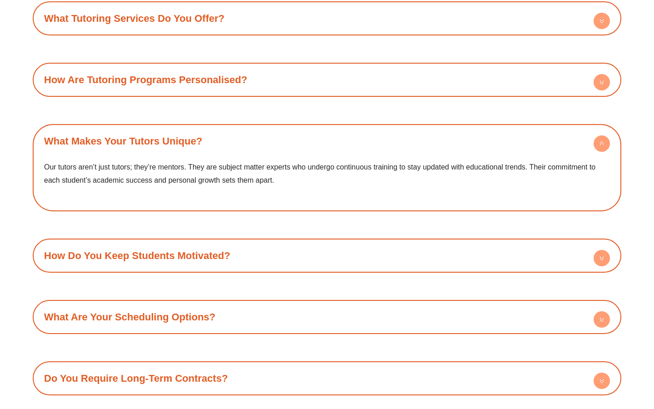
click at [195, 128] on div "What Makes Your Tutors Unique?" at bounding box center [326, 140] width 579 height 25
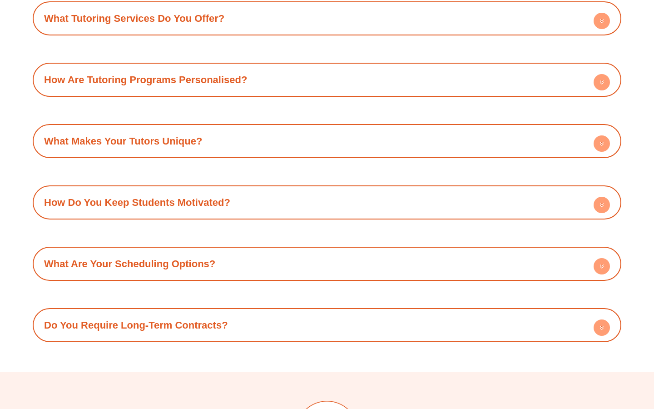
click at [192, 67] on div "How Are Tutoring Programs Personalised?" at bounding box center [326, 79] width 579 height 25
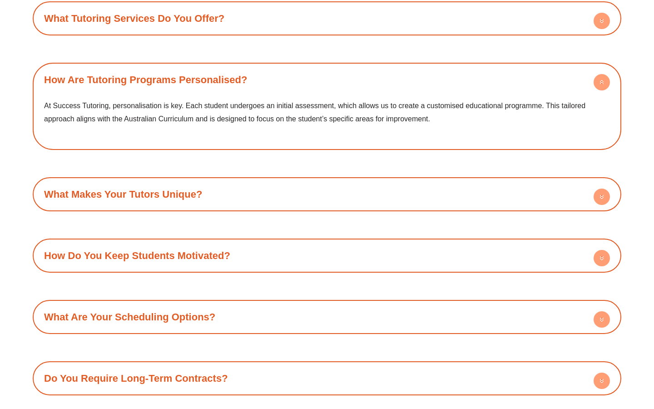
click at [192, 67] on div "How Are Tutoring Programs Personalised?" at bounding box center [326, 79] width 579 height 25
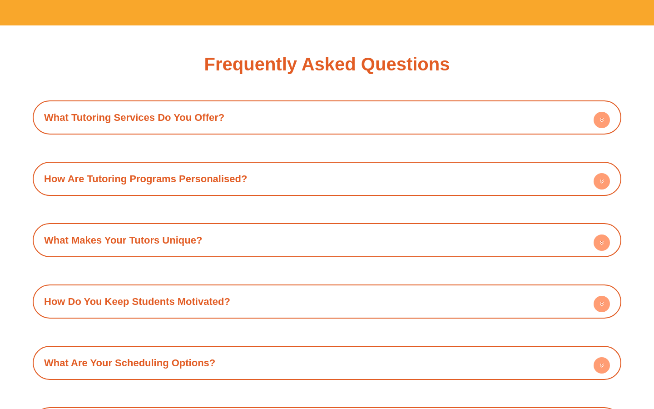
scroll to position [3033, 0]
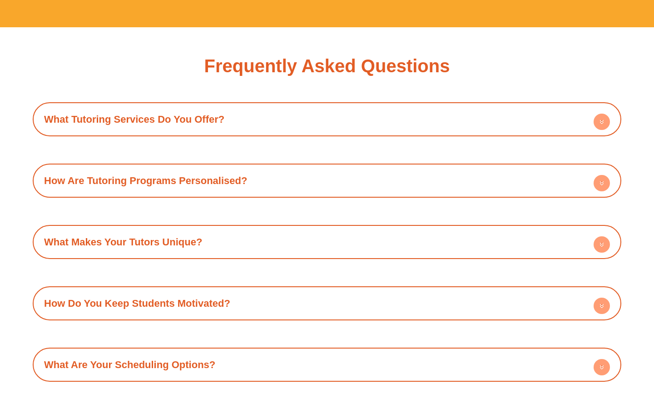
click at [192, 107] on div "What Tutoring Services Do You Offer?" at bounding box center [326, 119] width 579 height 25
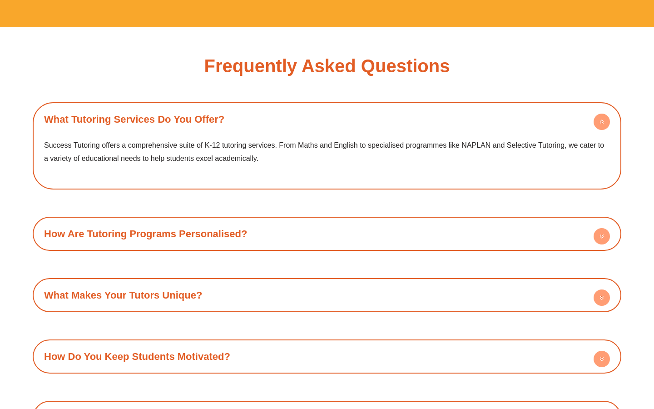
click at [192, 107] on div "What Tutoring Services Do You Offer?" at bounding box center [326, 119] width 579 height 25
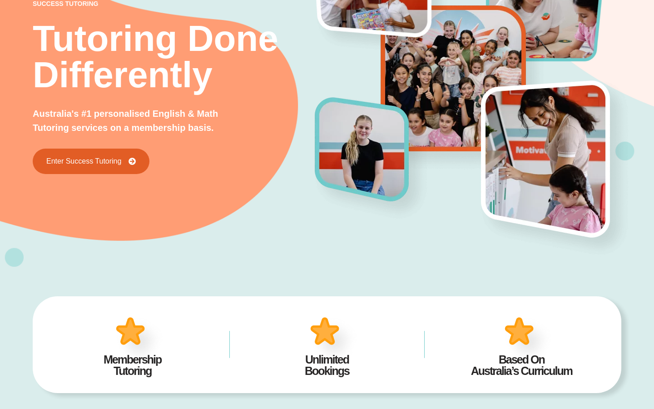
scroll to position [0, 0]
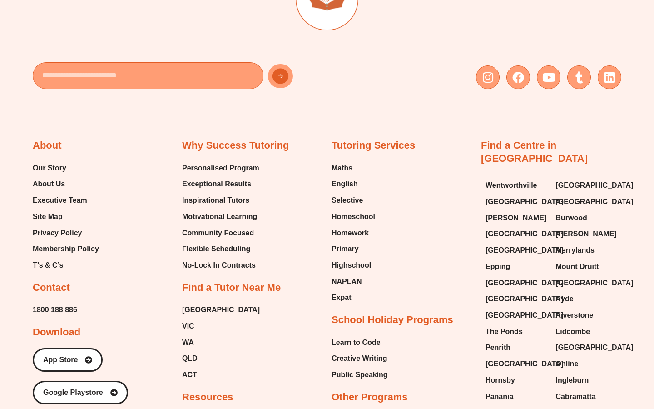
type input "*"
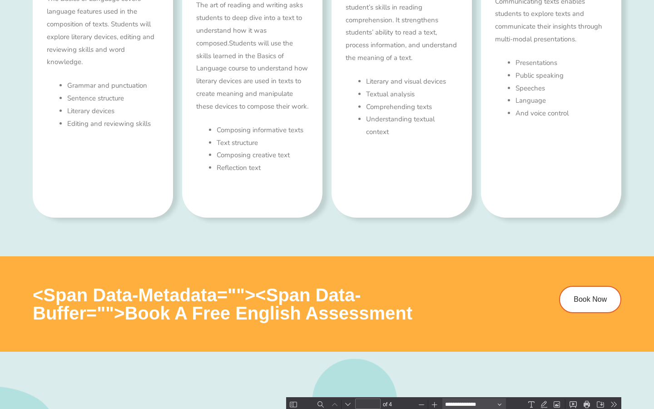
scroll to position [576, 0]
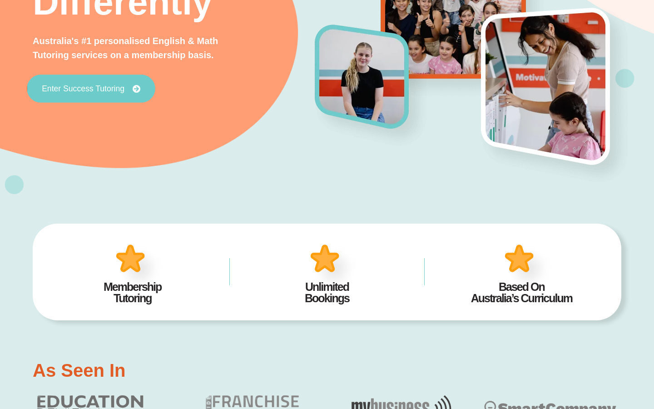
click at [80, 83] on link "Enter Success Tutoring" at bounding box center [91, 88] width 128 height 28
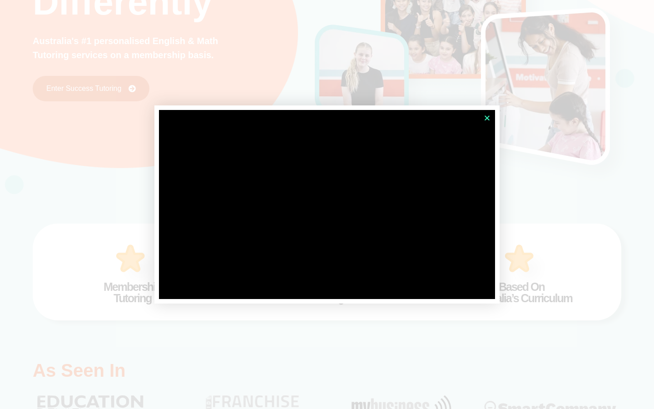
click at [486, 115] on icon "Close" at bounding box center [486, 117] width 7 height 7
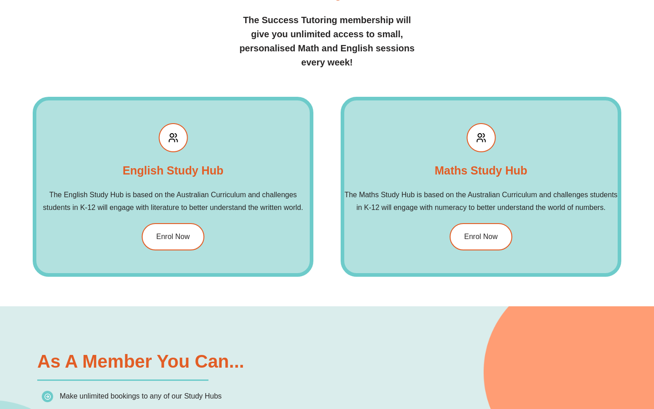
scroll to position [992, 0]
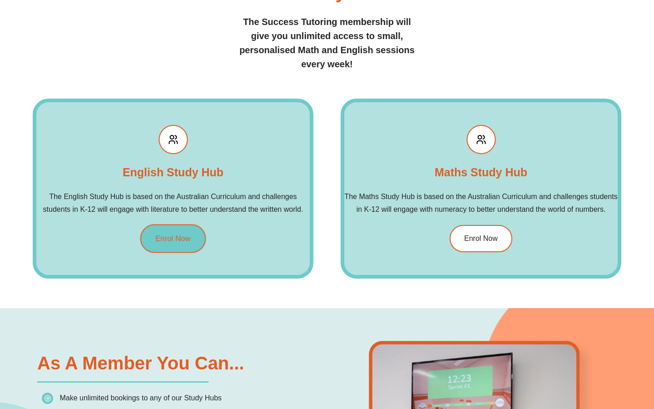
click at [156, 248] on link "Enrol Now" at bounding box center [173, 238] width 66 height 29
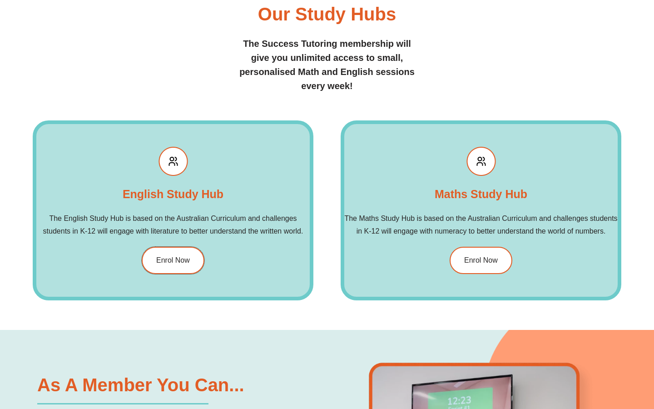
scroll to position [971, 0]
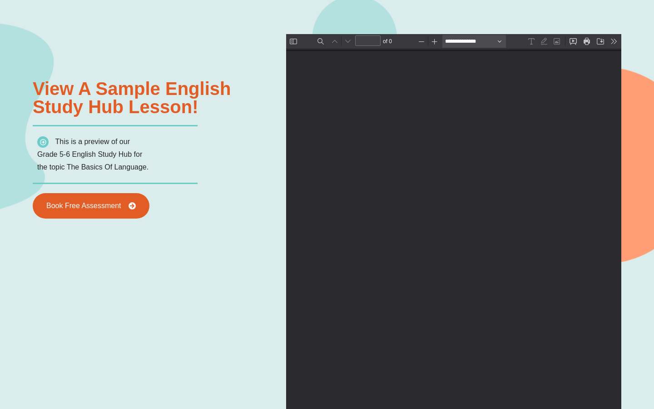
type input "*"
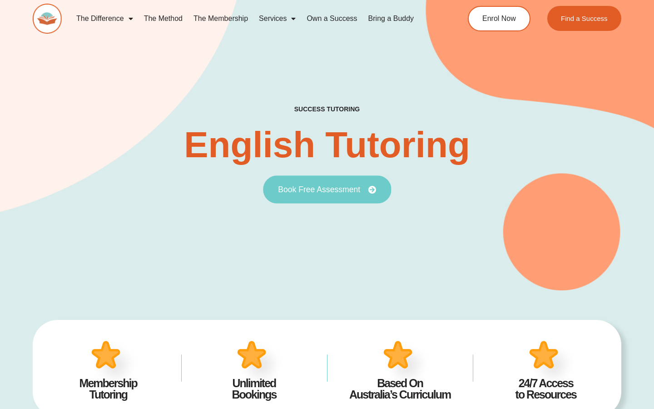
click at [312, 194] on link "Book Free Assessment" at bounding box center [327, 189] width 128 height 28
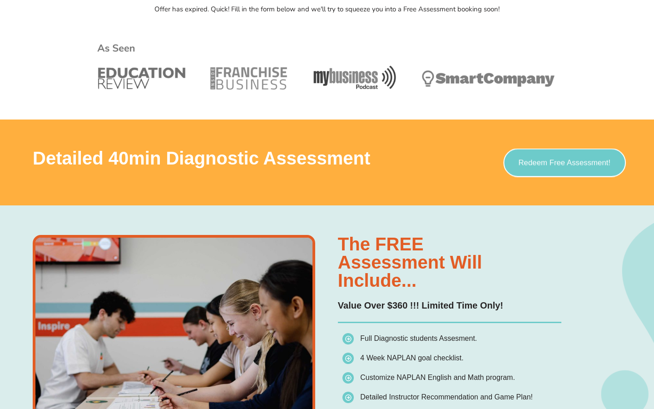
click at [546, 149] on link "Redeem Free Assessment!" at bounding box center [564, 162] width 123 height 29
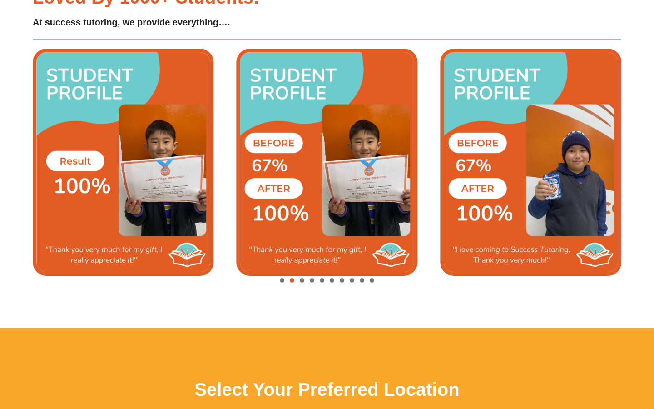
scroll to position [1857, 0]
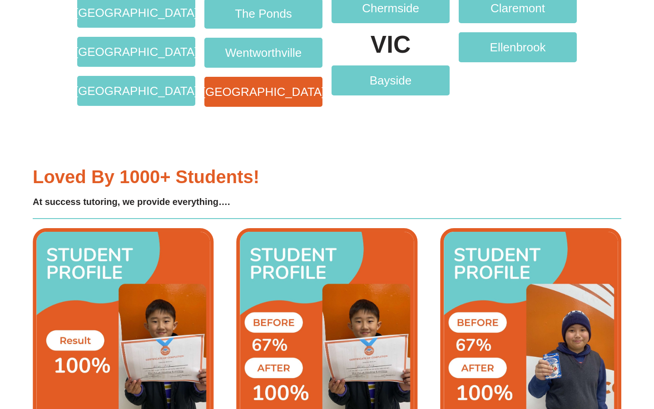
click at [249, 90] on span "[GEOGRAPHIC_DATA]" at bounding box center [263, 92] width 123 height 12
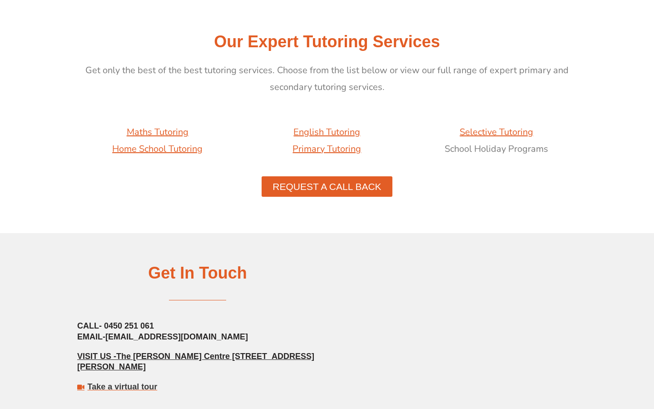
scroll to position [946, 0]
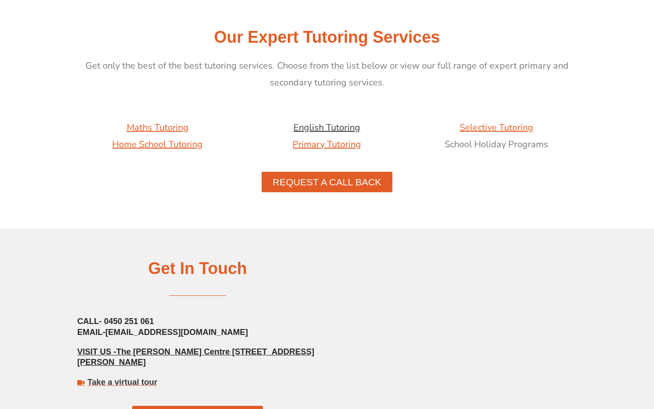
click at [324, 128] on link "English Tutoring" at bounding box center [326, 127] width 67 height 12
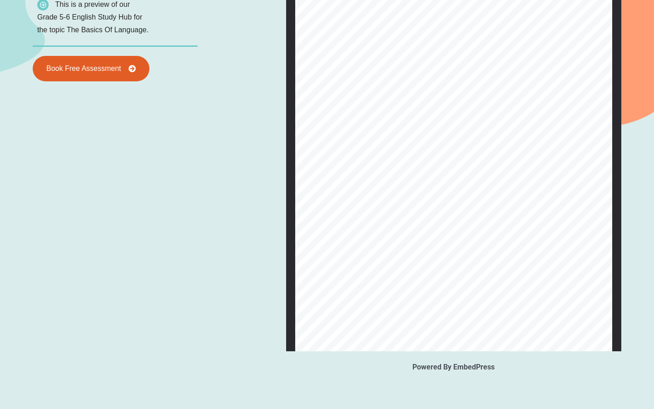
scroll to position [376, 0]
type input "*"
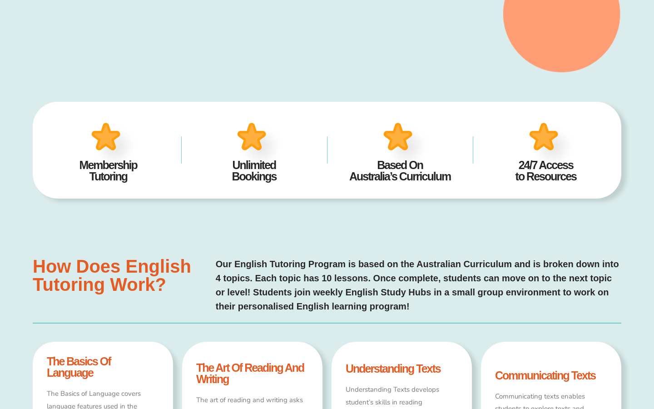
scroll to position [0, 0]
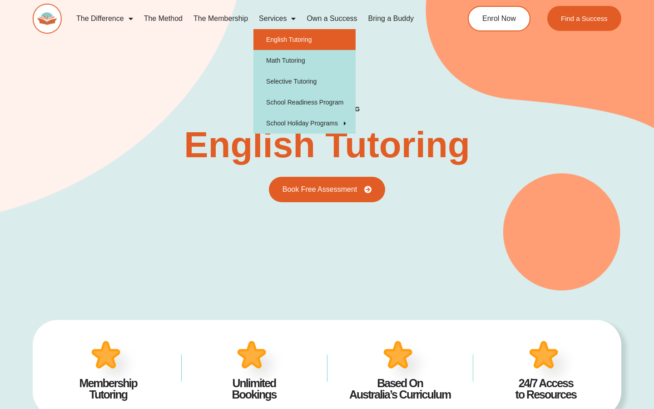
click at [280, 19] on link "Services" at bounding box center [277, 18] width 48 height 21
click at [290, 58] on link "Math Tutoring" at bounding box center [304, 60] width 102 height 21
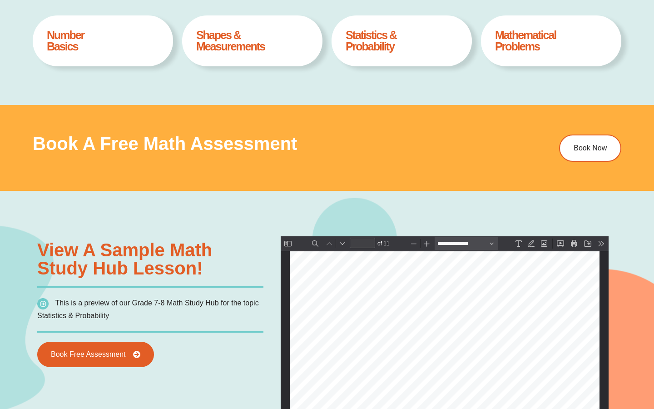
scroll to position [830, 0]
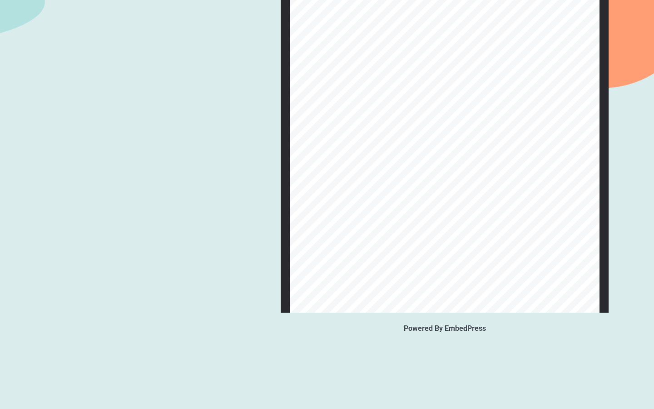
type input "*"
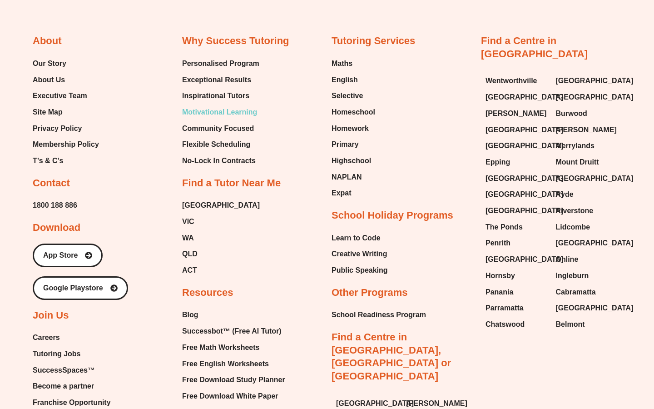
scroll to position [2998, 0]
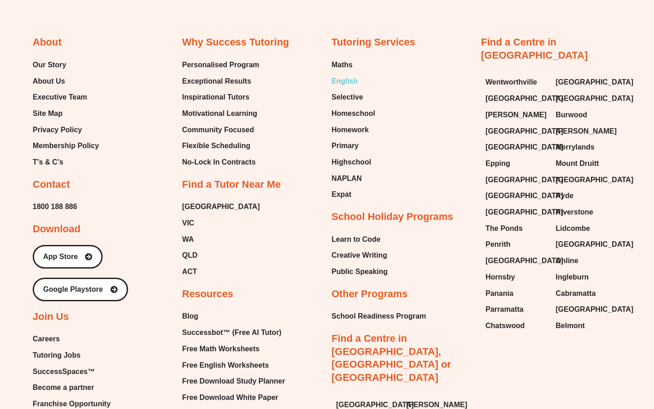
click at [344, 81] on span "English" at bounding box center [344, 81] width 26 height 14
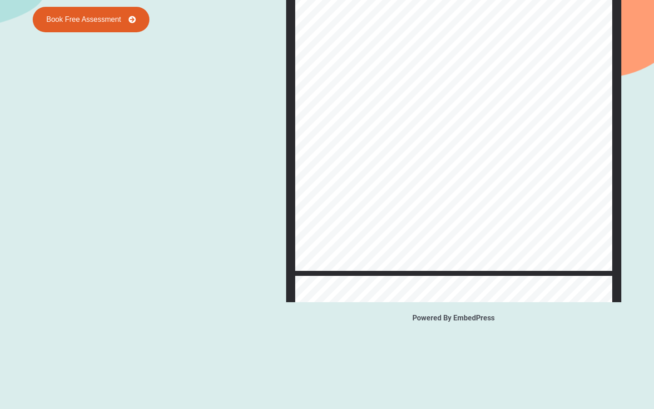
scroll to position [1224, 0]
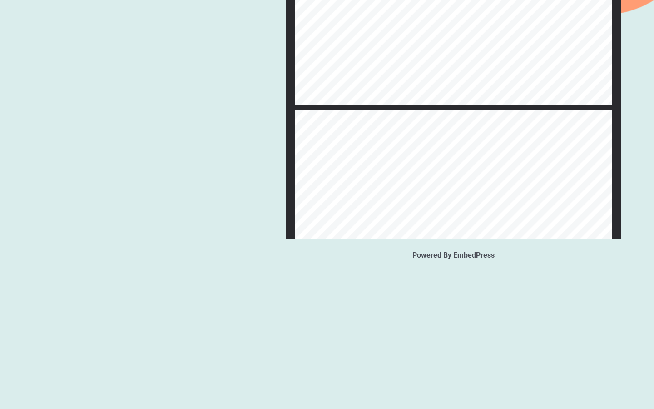
type input "*"
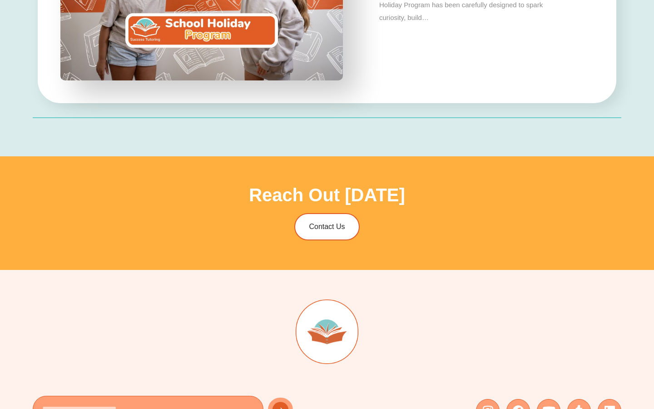
scroll to position [2544, 0]
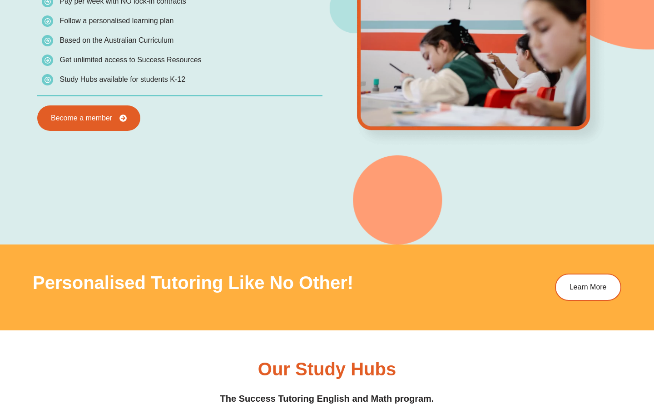
scroll to position [910, 0]
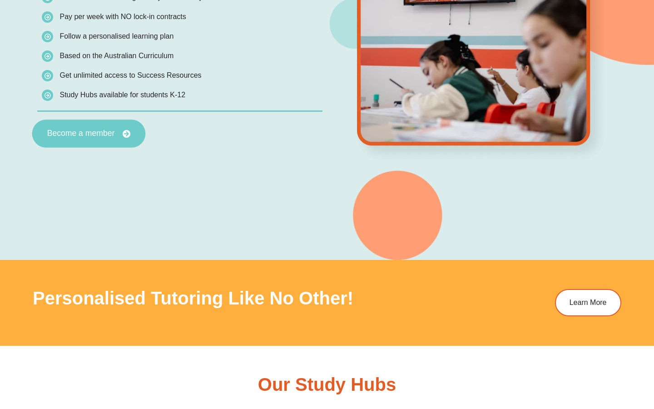
click at [99, 140] on link "Become a member" at bounding box center [88, 133] width 113 height 28
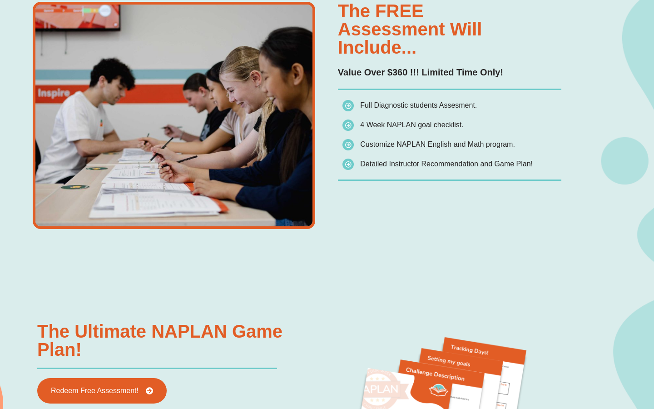
scroll to position [997, 0]
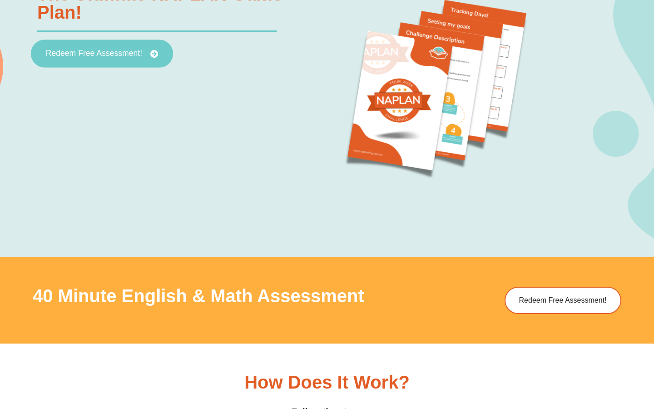
click at [78, 54] on span "Redeem Free Assessment!" at bounding box center [94, 53] width 96 height 8
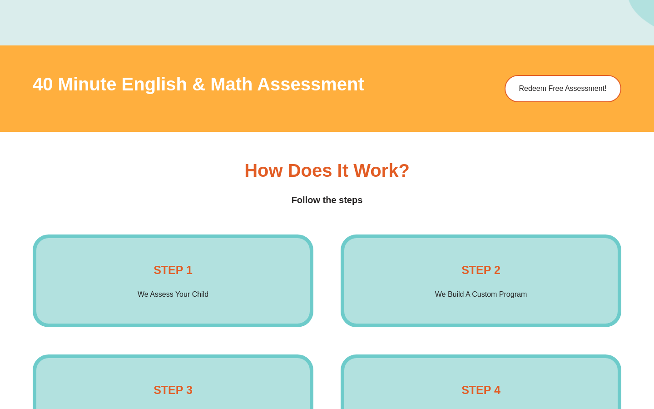
scroll to position [1522, 0]
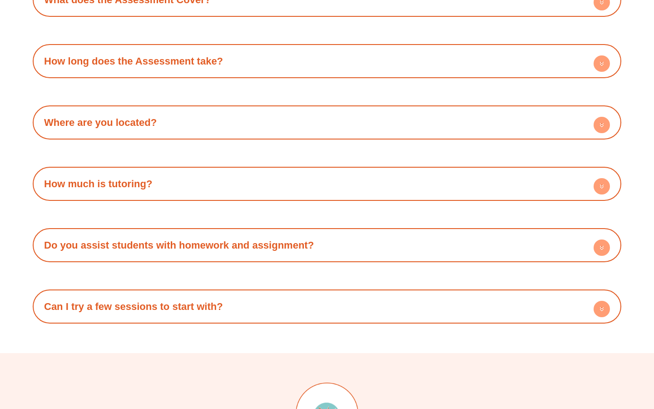
scroll to position [2688, 0]
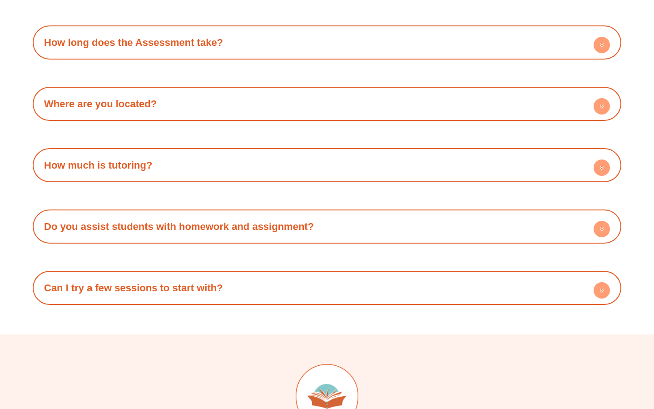
click at [157, 228] on link "Do you assist students with homework and assignment?" at bounding box center [179, 226] width 270 height 11
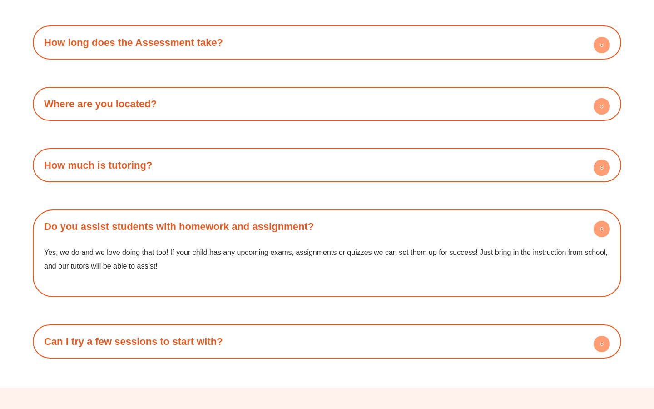
click at [157, 228] on link "Do you assist students with homework and assignment?" at bounding box center [179, 226] width 270 height 11
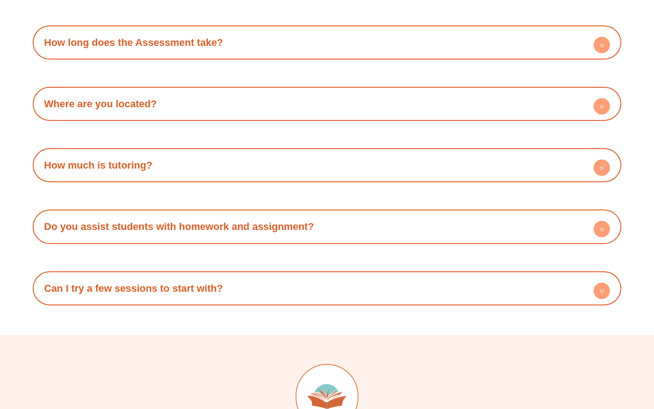
click at [169, 294] on h4 "Can I try a few sessions to start with?" at bounding box center [326, 288] width 579 height 25
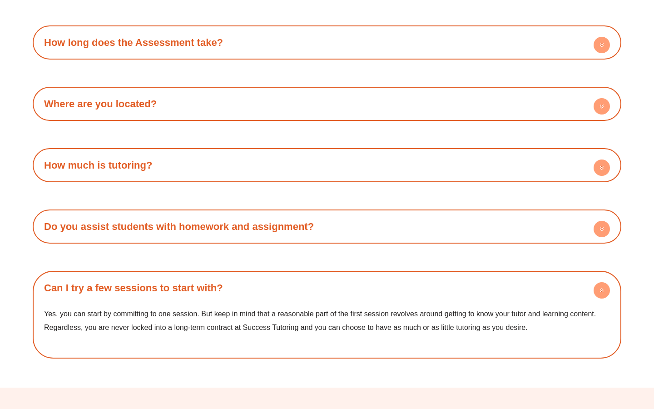
click at [169, 294] on h4 "Can I try a few sessions to start with?" at bounding box center [326, 287] width 579 height 25
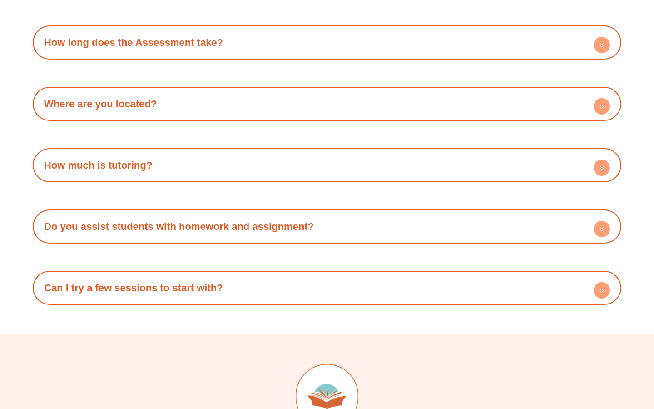
click at [172, 176] on div "How much is tutoring?" at bounding box center [326, 165] width 579 height 25
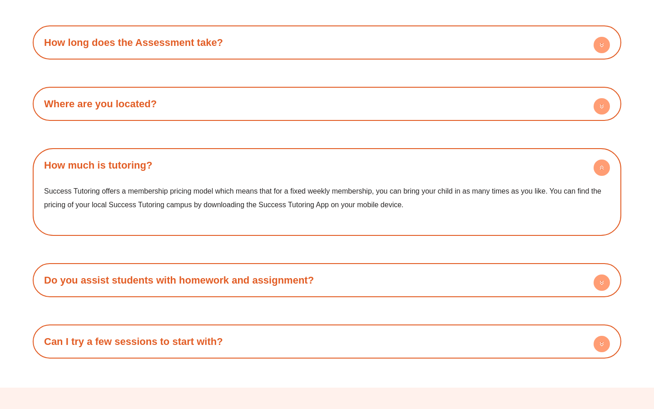
click at [172, 176] on div "How much is tutoring?" at bounding box center [326, 165] width 579 height 25
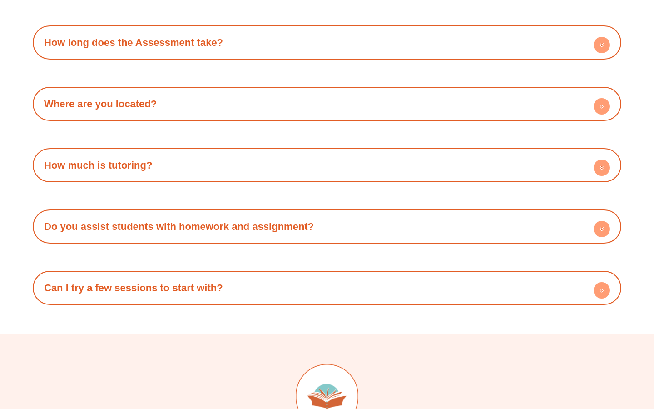
click at [163, 92] on h4 "Where are you located?" at bounding box center [326, 103] width 579 height 25
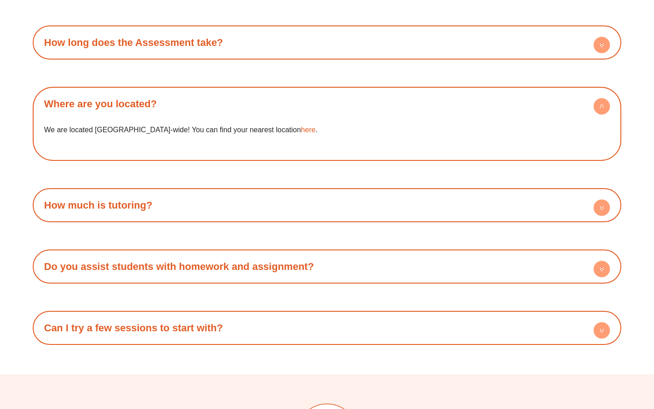
click at [190, 46] on link "How long does the Assessment take?" at bounding box center [133, 42] width 179 height 11
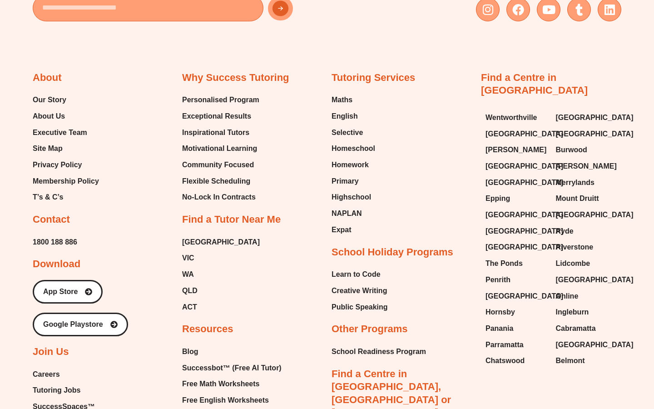
scroll to position [3262, 0]
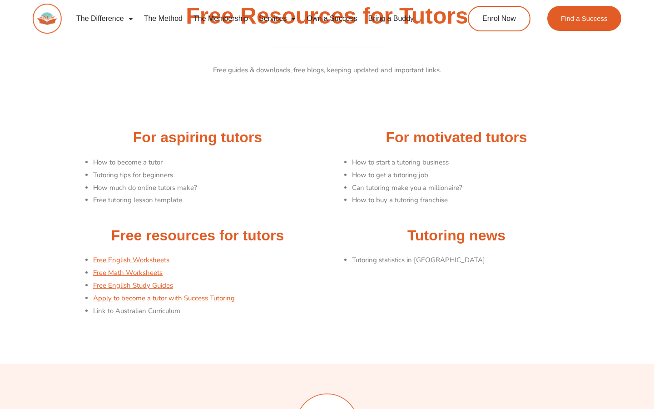
click at [404, 261] on li "Tutoring statistics in Australia" at bounding box center [466, 260] width 229 height 13
click at [379, 256] on li "Tutoring statistics in Australia" at bounding box center [466, 260] width 229 height 13
click at [379, 200] on li "How to buy a tutoring franchise" at bounding box center [466, 200] width 229 height 13
click at [375, 189] on li "Can tutoring make you a millionaire?" at bounding box center [466, 188] width 229 height 13
